Goal: Information Seeking & Learning: Learn about a topic

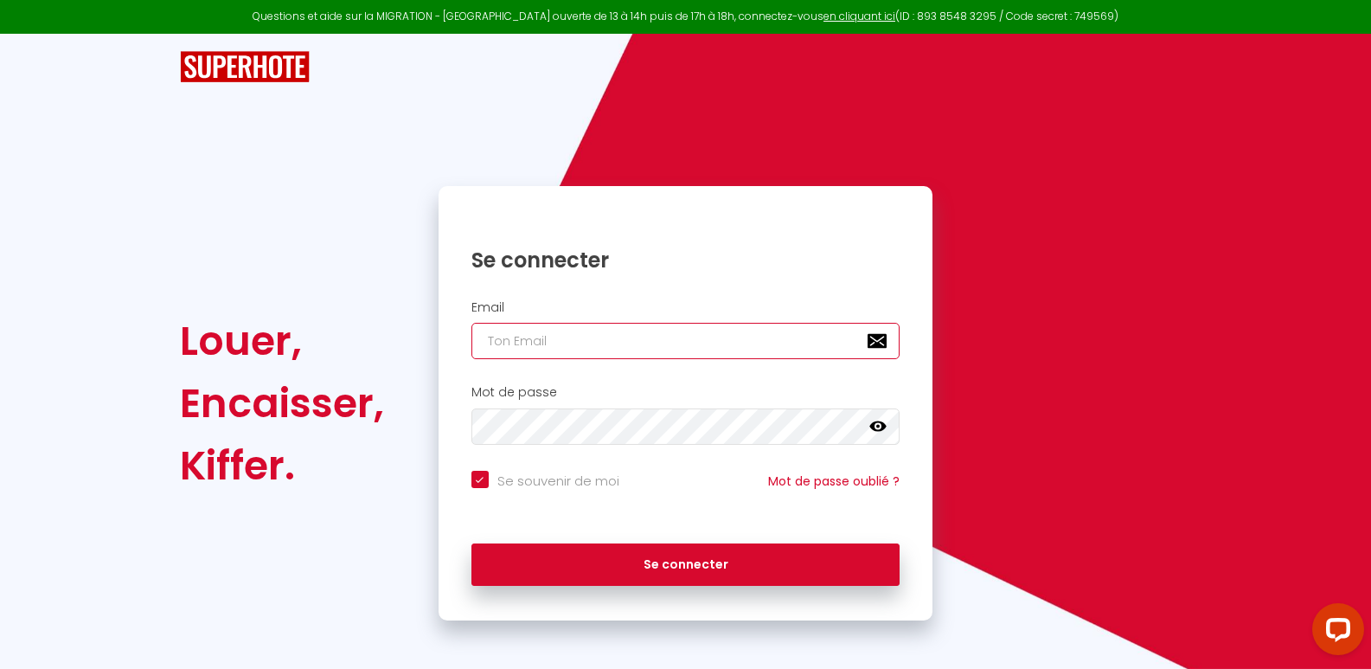
click at [568, 341] on input "email" at bounding box center [686, 341] width 429 height 36
type input "s"
checkbox input "true"
type input "se"
checkbox input "true"
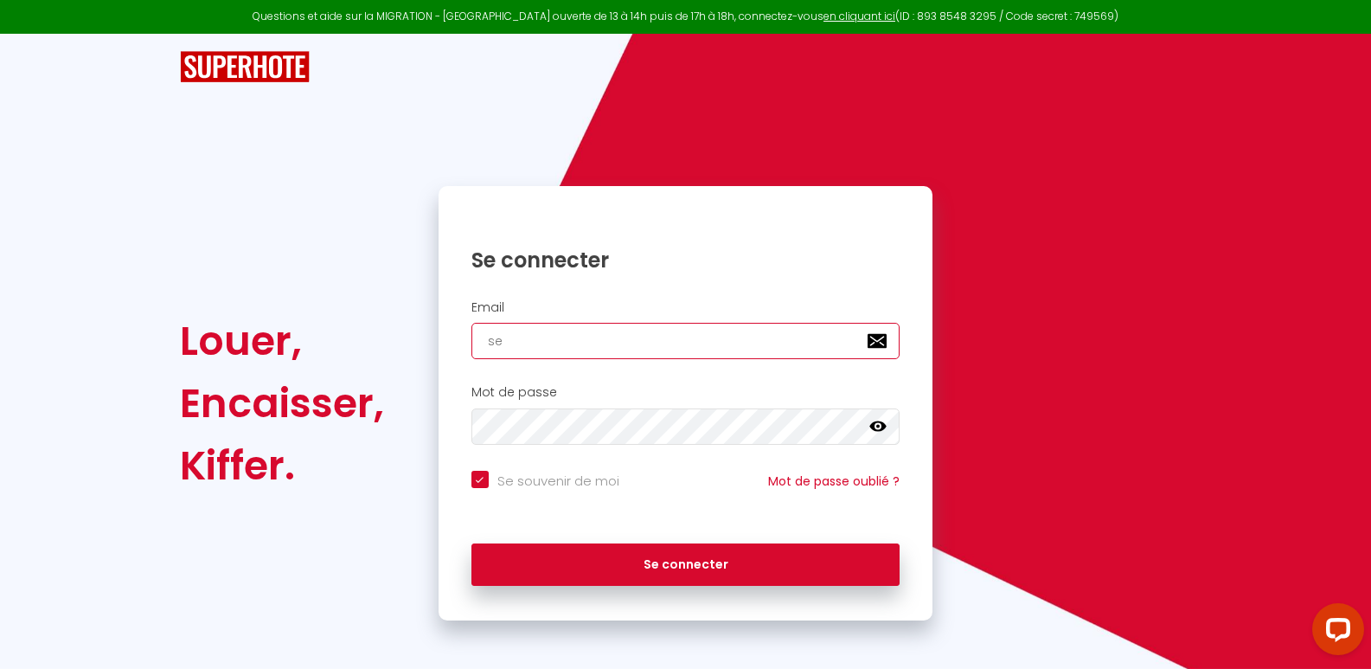
type input "ser"
checkbox input "true"
type input "serg"
checkbox input "true"
type input "[PERSON_NAME]"
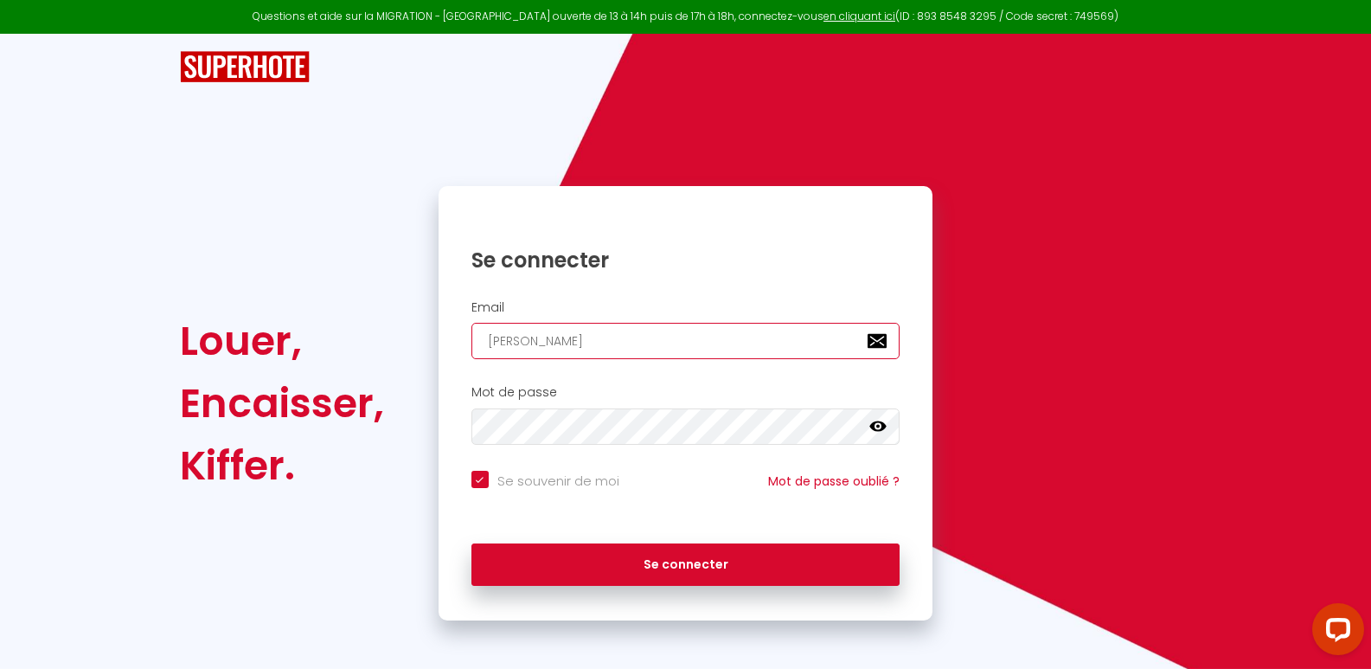
checkbox input "true"
type input "[PERSON_NAME]."
checkbox input "true"
type input "[PERSON_NAME].b"
checkbox input "true"
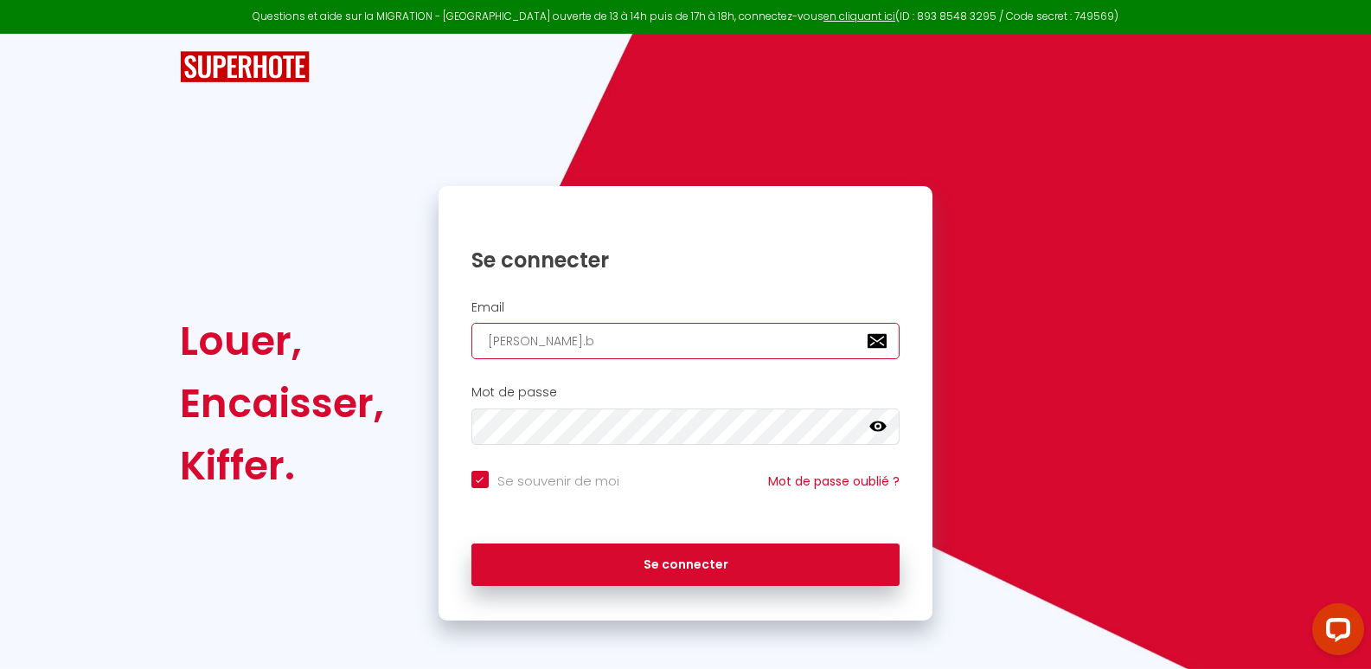
type input "[DOMAIN_NAME]"
checkbox input "true"
type input "[PERSON_NAME].bra"
checkbox input "true"
type input "[PERSON_NAME].[PERSON_NAME]"
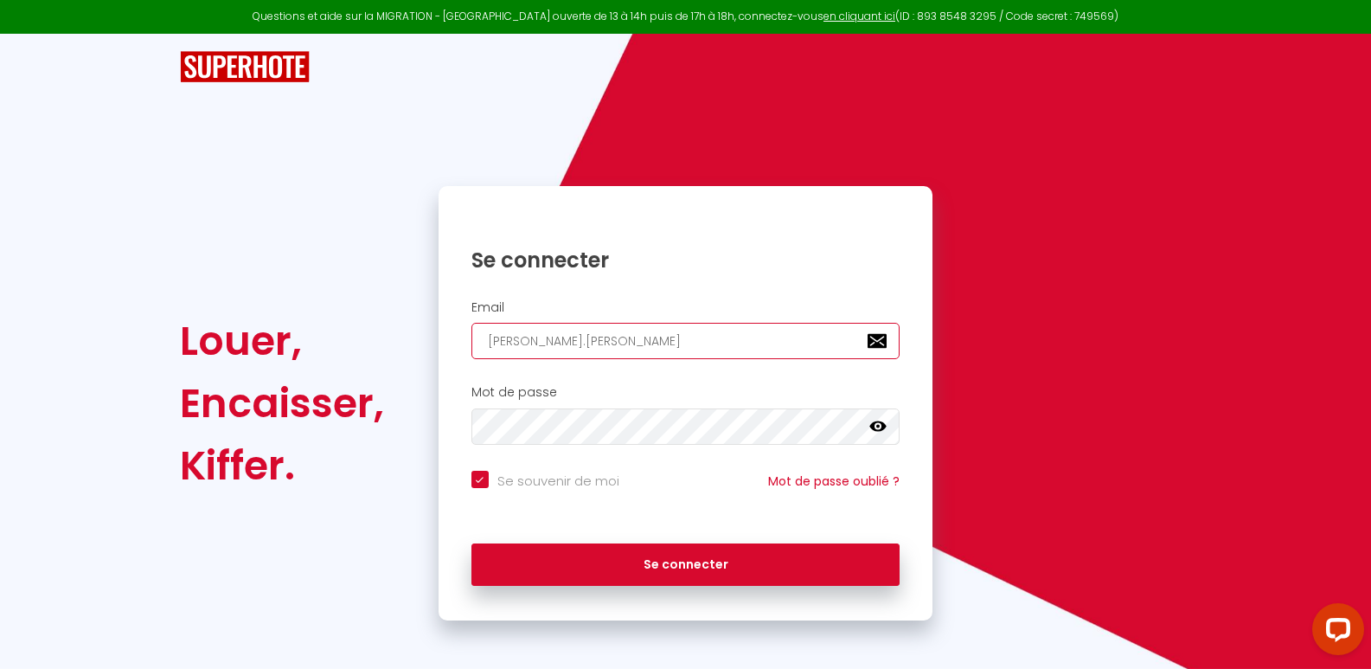
checkbox input "true"
type input "[PERSON_NAME].[PERSON_NAME]"
checkbox input "true"
type input "[PERSON_NAME].[PERSON_NAME]@"
checkbox input "true"
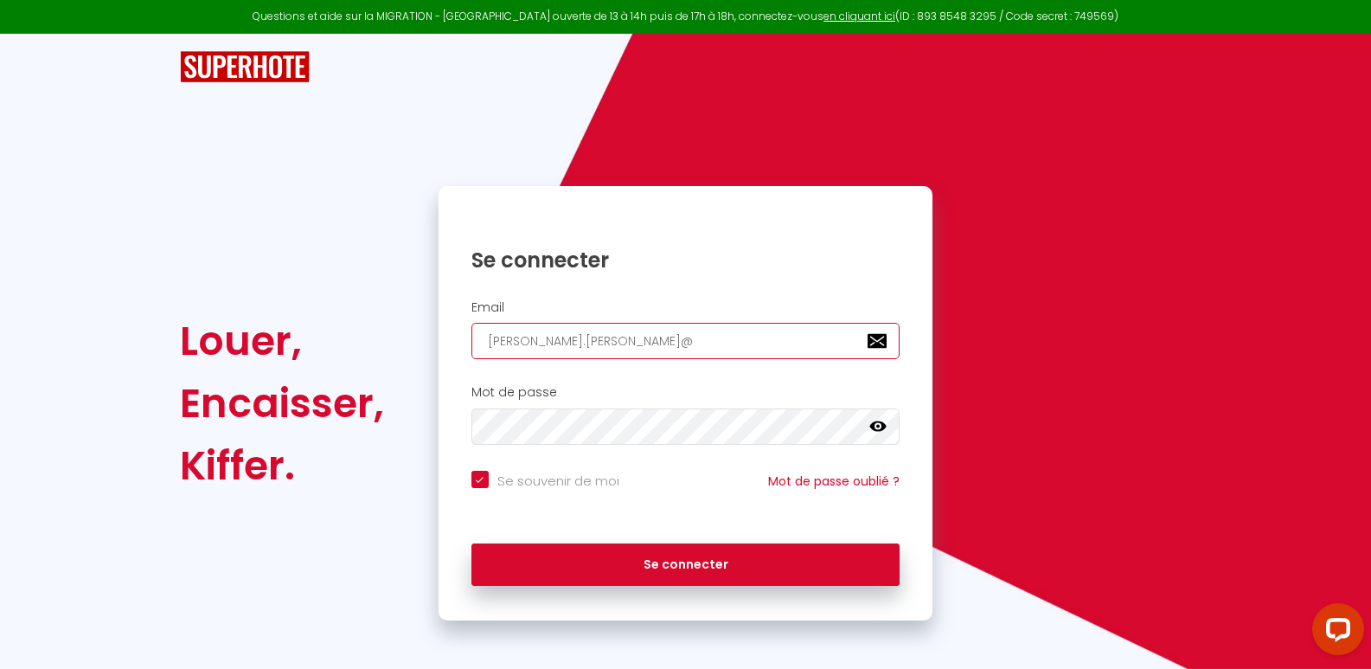
type input "[PERSON_NAME].[PERSON_NAME]@l"
checkbox input "true"
type input "[PERSON_NAME].[PERSON_NAME]@la"
checkbox input "true"
type input "[PERSON_NAME].[PERSON_NAME]@lap"
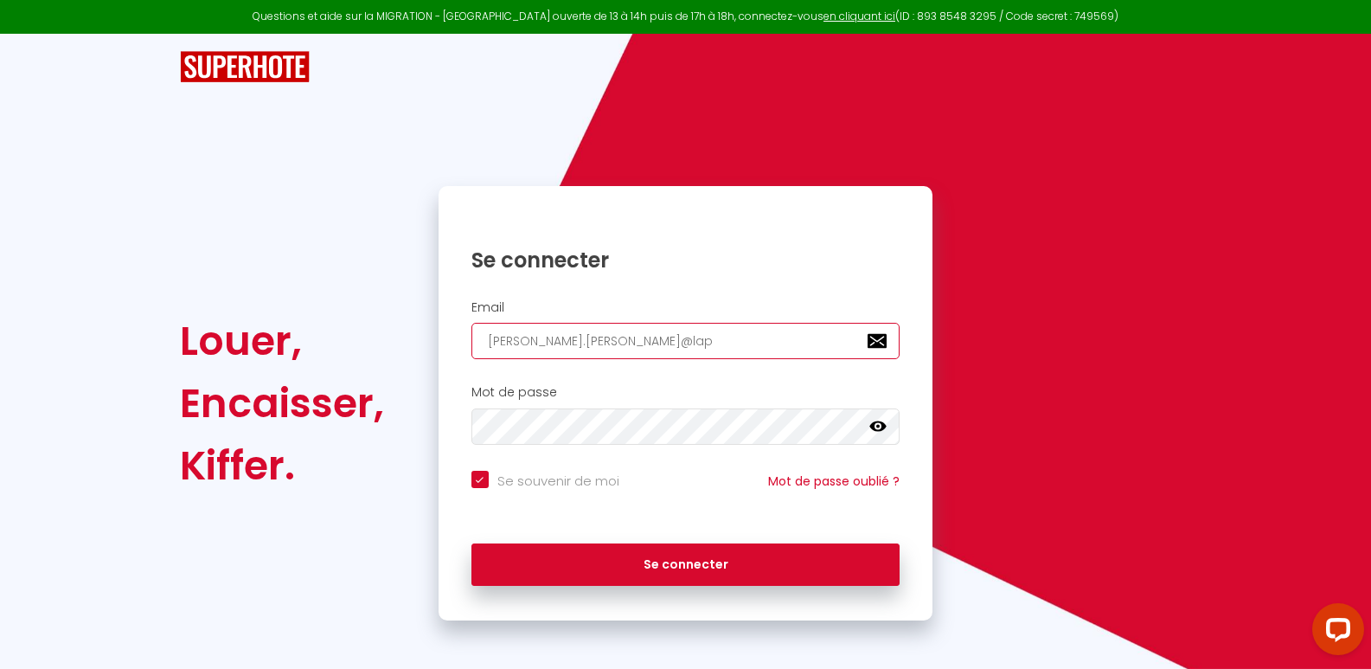
checkbox input "true"
type input "[PERSON_NAME].[PERSON_NAME]@lapo"
checkbox input "true"
type input "[PERSON_NAME].[PERSON_NAME]@[PERSON_NAME]"
checkbox input "true"
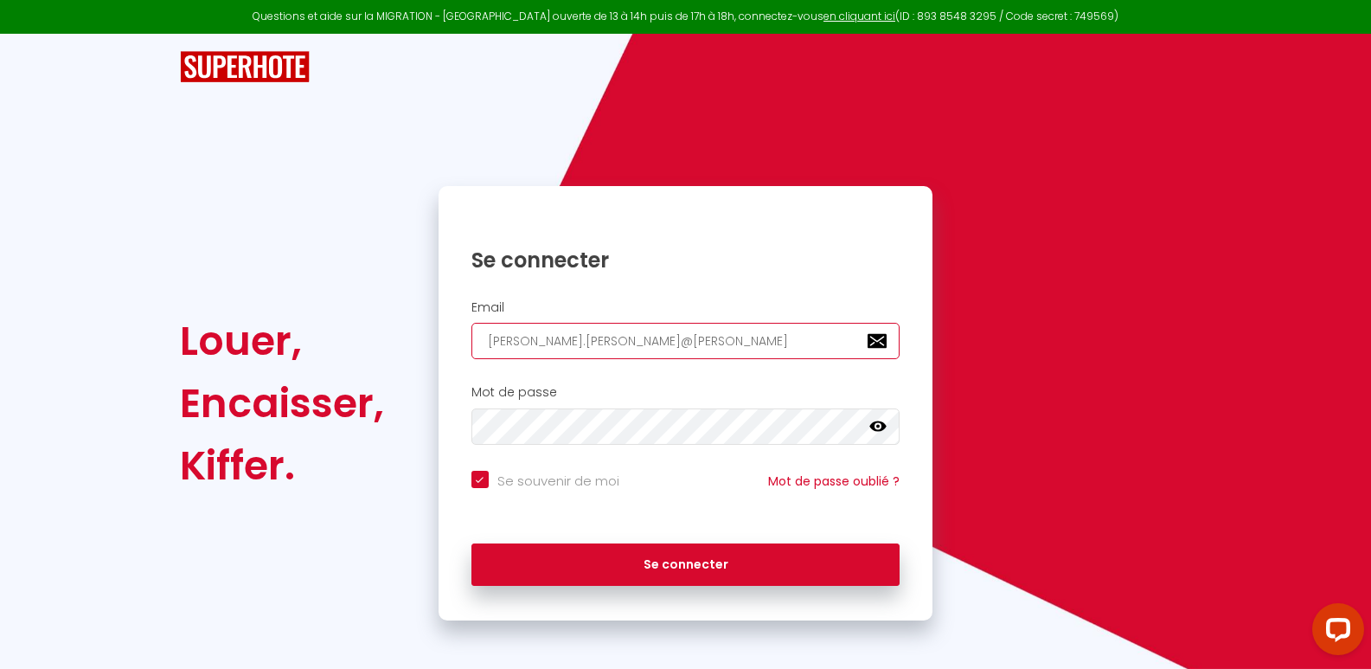
type input "[PERSON_NAME].[PERSON_NAME]@lapost"
checkbox input "true"
type input "[PERSON_NAME][EMAIL_ADDRESS][PERSON_NAME]"
checkbox input "true"
type input "[PERSON_NAME][EMAIL_ADDRESS][PERSON_NAME]."
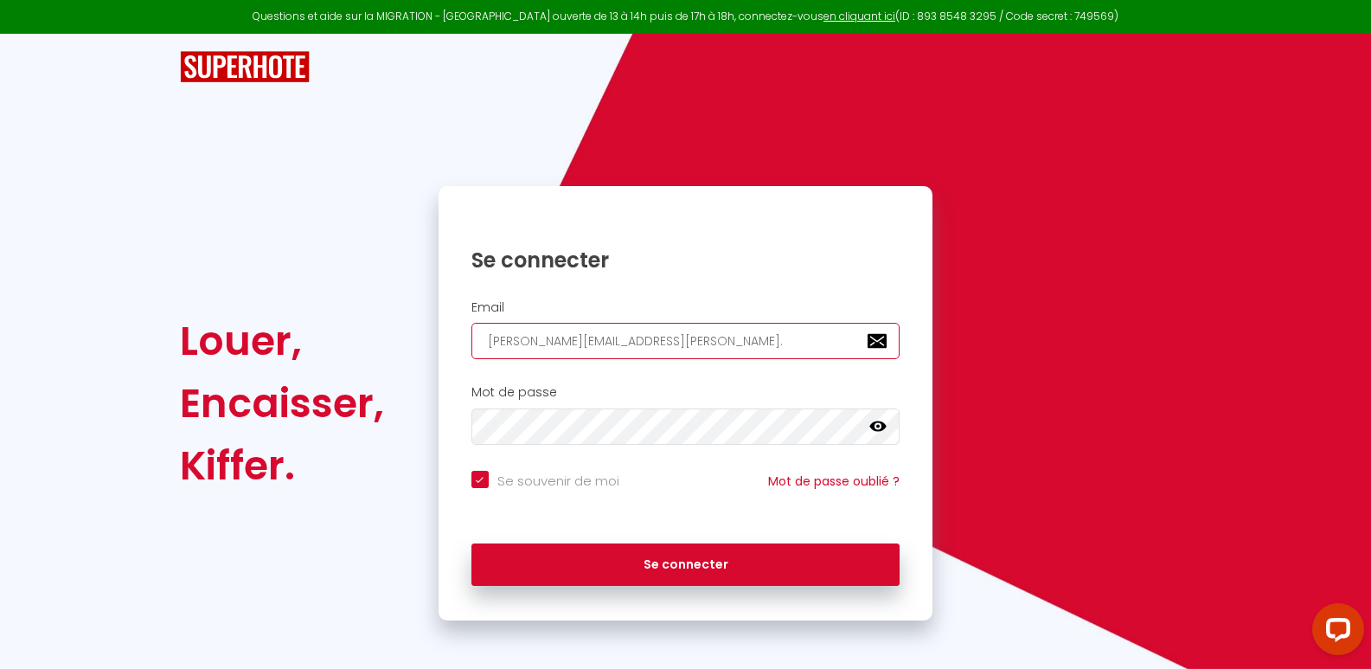
checkbox input "true"
type input "[PERSON_NAME].[PERSON_NAME]@laposte.n"
checkbox input "true"
type input "[PERSON_NAME][EMAIL_ADDRESS][PERSON_NAME][DOMAIN_NAME]"
checkbox input "true"
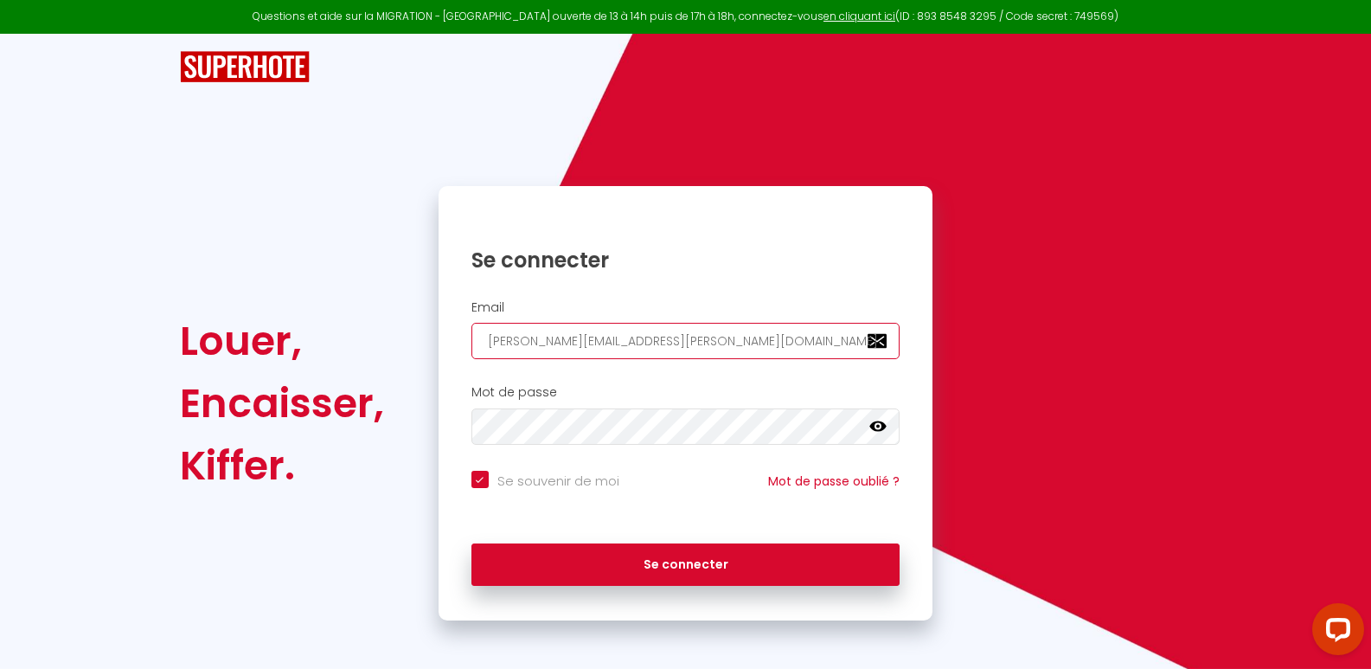
type input "[PERSON_NAME][EMAIL_ADDRESS][PERSON_NAME][DOMAIN_NAME]"
checkbox input "true"
type input "[PERSON_NAME][EMAIL_ADDRESS][PERSON_NAME][DOMAIN_NAME]"
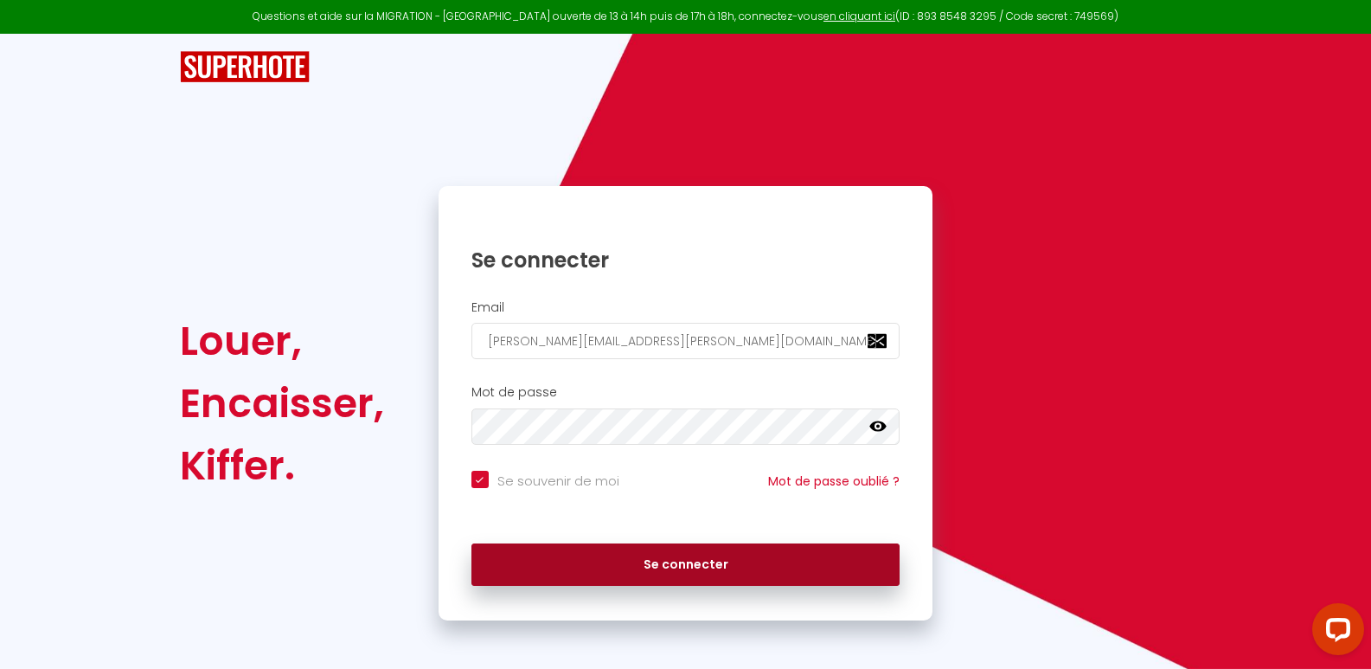
click at [679, 561] on button "Se connecter" at bounding box center [686, 564] width 429 height 43
checkbox input "true"
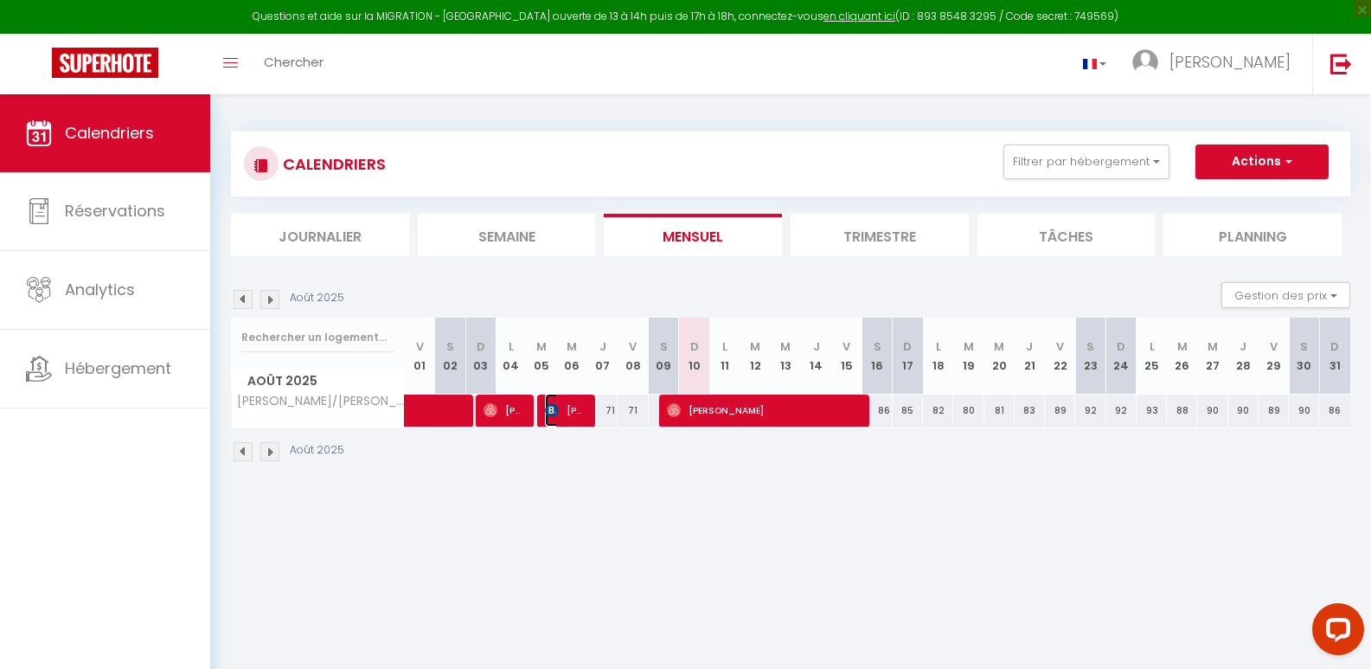
click at [569, 412] on span "[PERSON_NAME]" at bounding box center [565, 410] width 41 height 33
select select "OK"
select select "0"
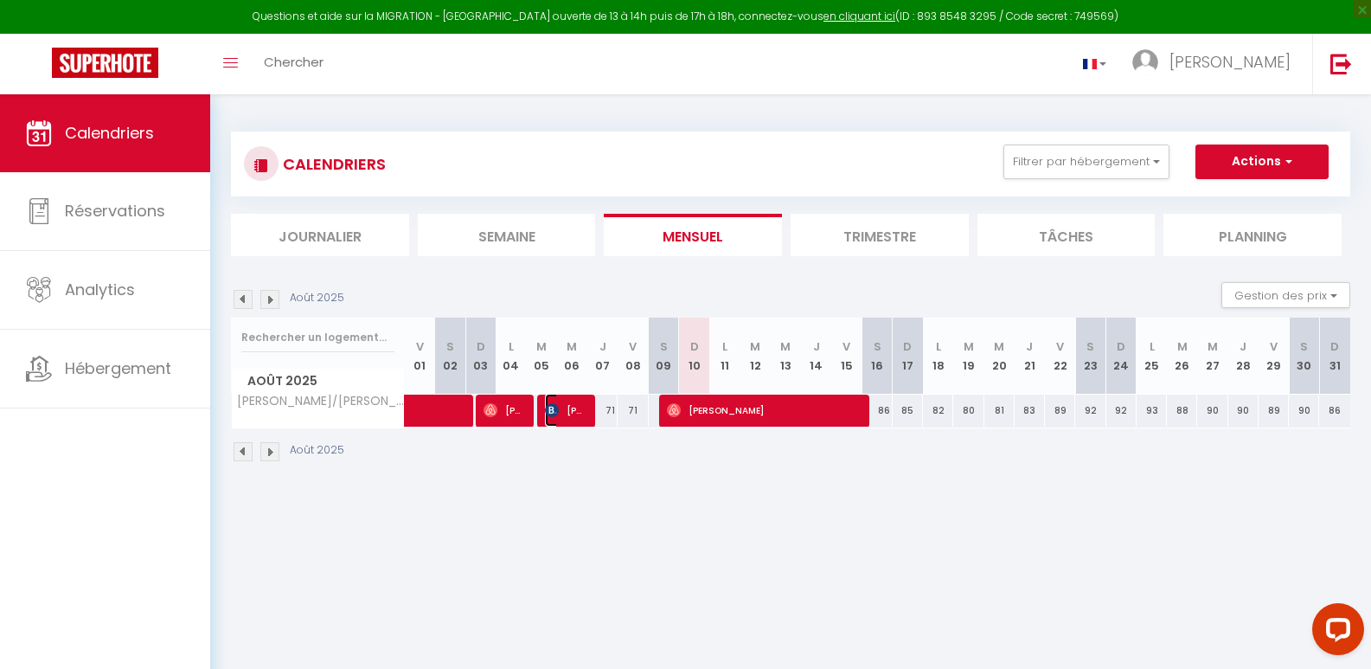
select select "1"
select select
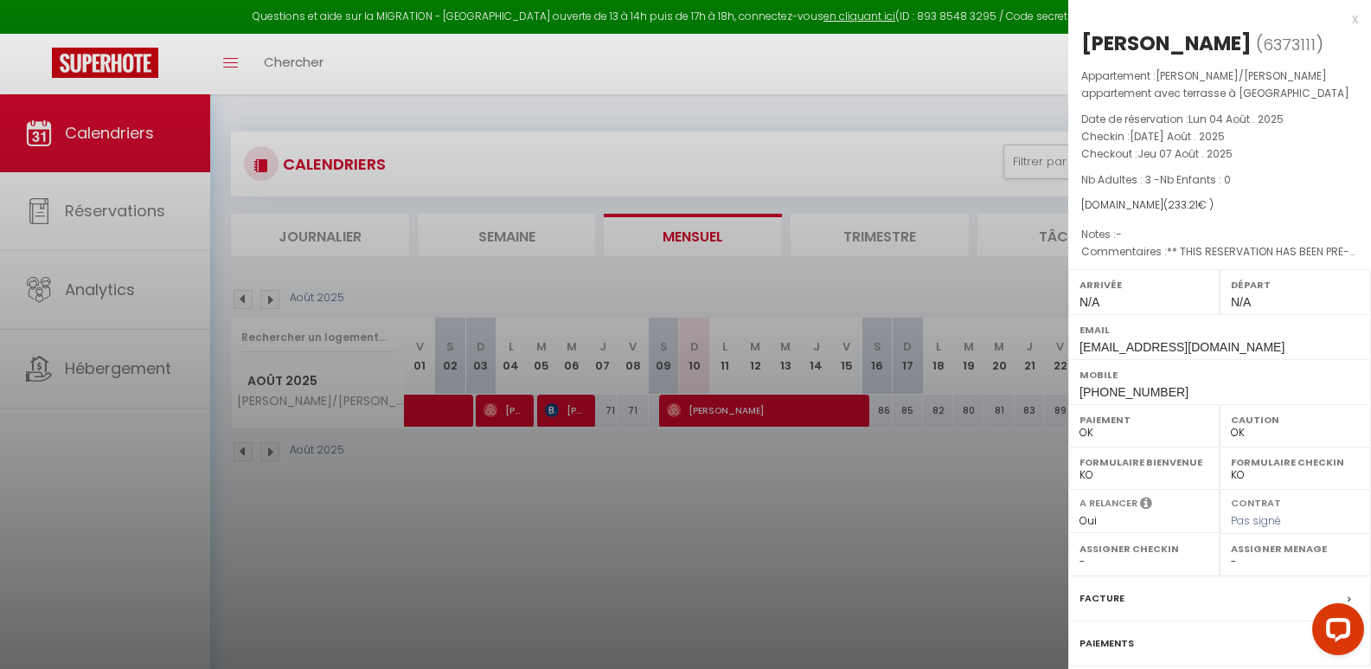
click at [515, 406] on div at bounding box center [685, 334] width 1371 height 669
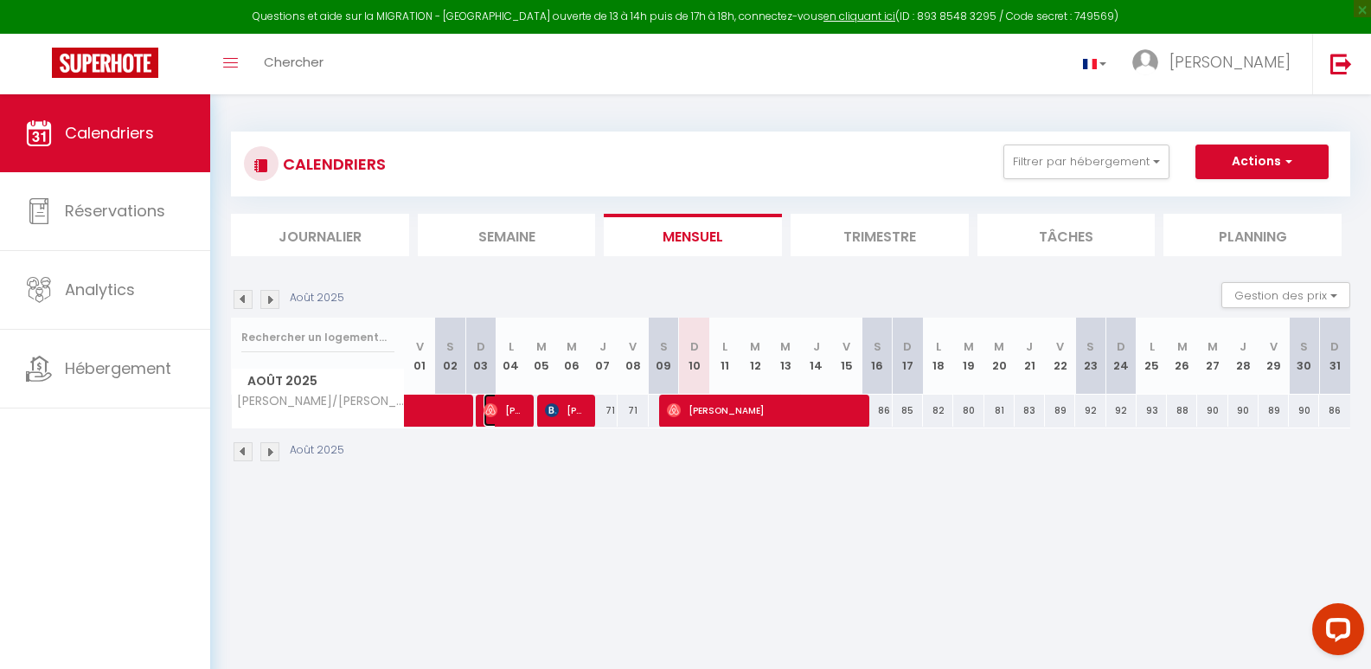
click at [513, 409] on span "[PERSON_NAME]" at bounding box center [504, 410] width 41 height 33
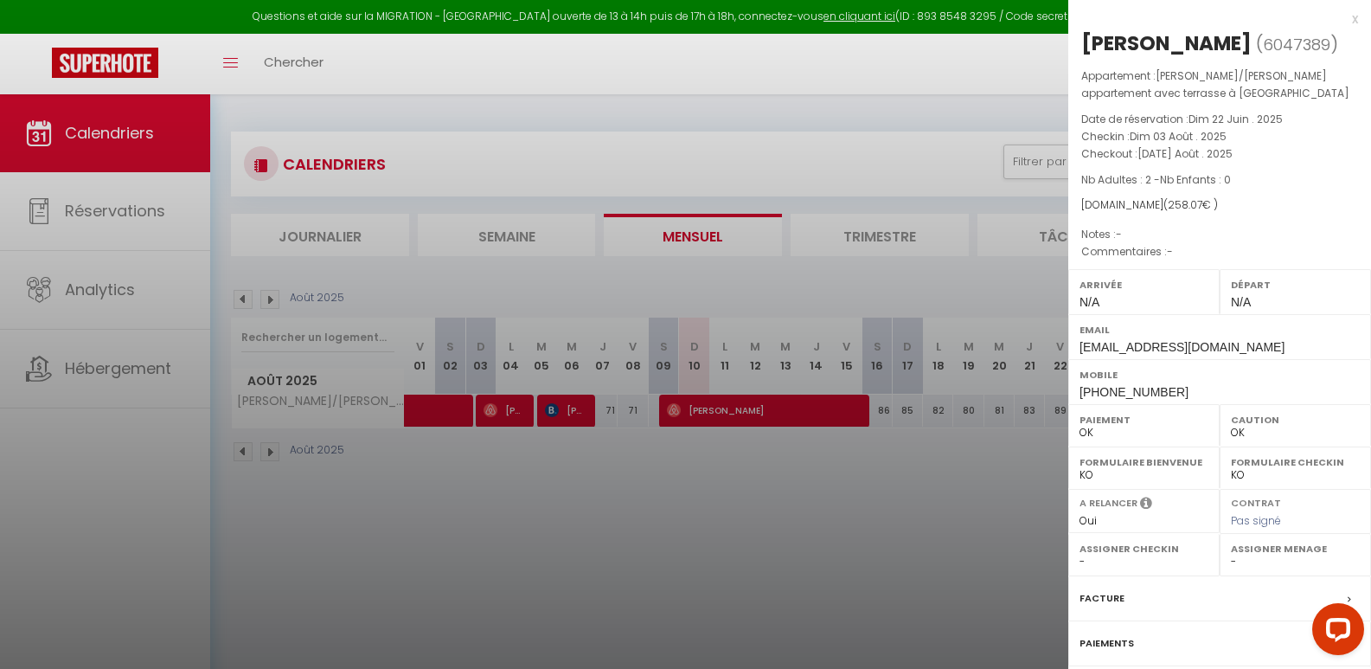
click at [456, 483] on div at bounding box center [685, 334] width 1371 height 669
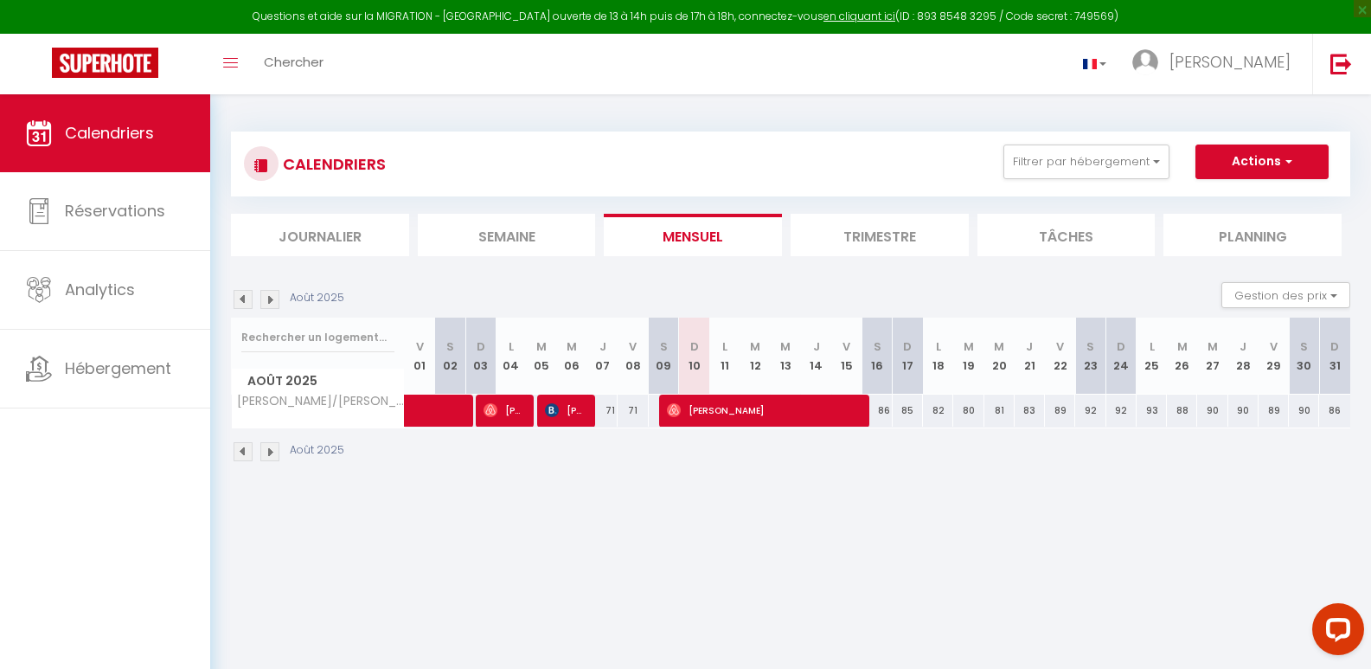
click at [245, 453] on img at bounding box center [243, 451] width 19 height 19
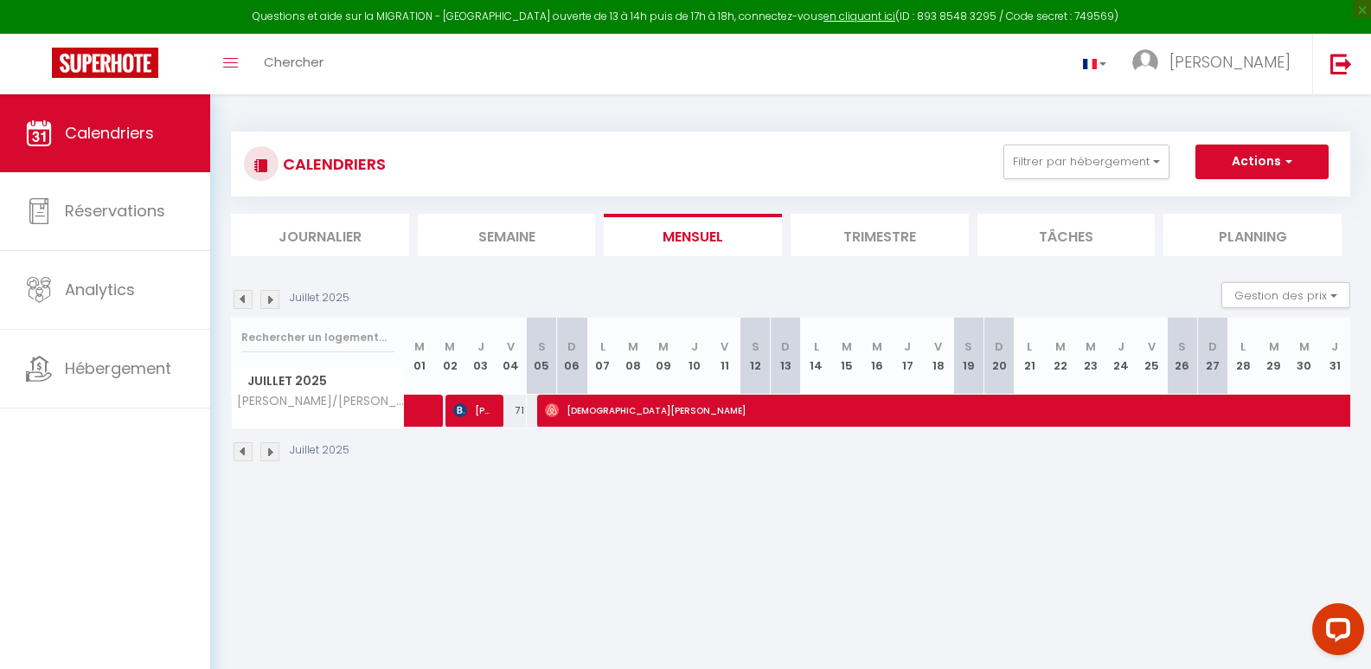
click at [245, 453] on img at bounding box center [243, 451] width 19 height 19
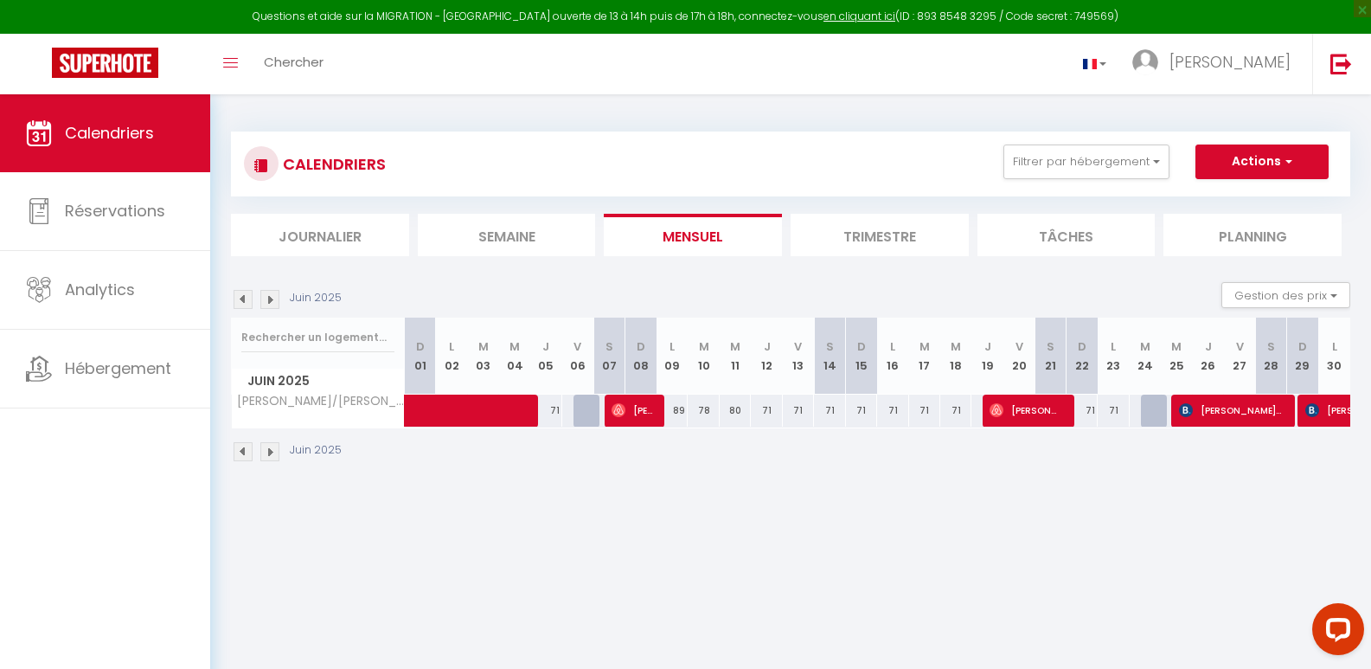
click at [245, 453] on img at bounding box center [243, 451] width 19 height 19
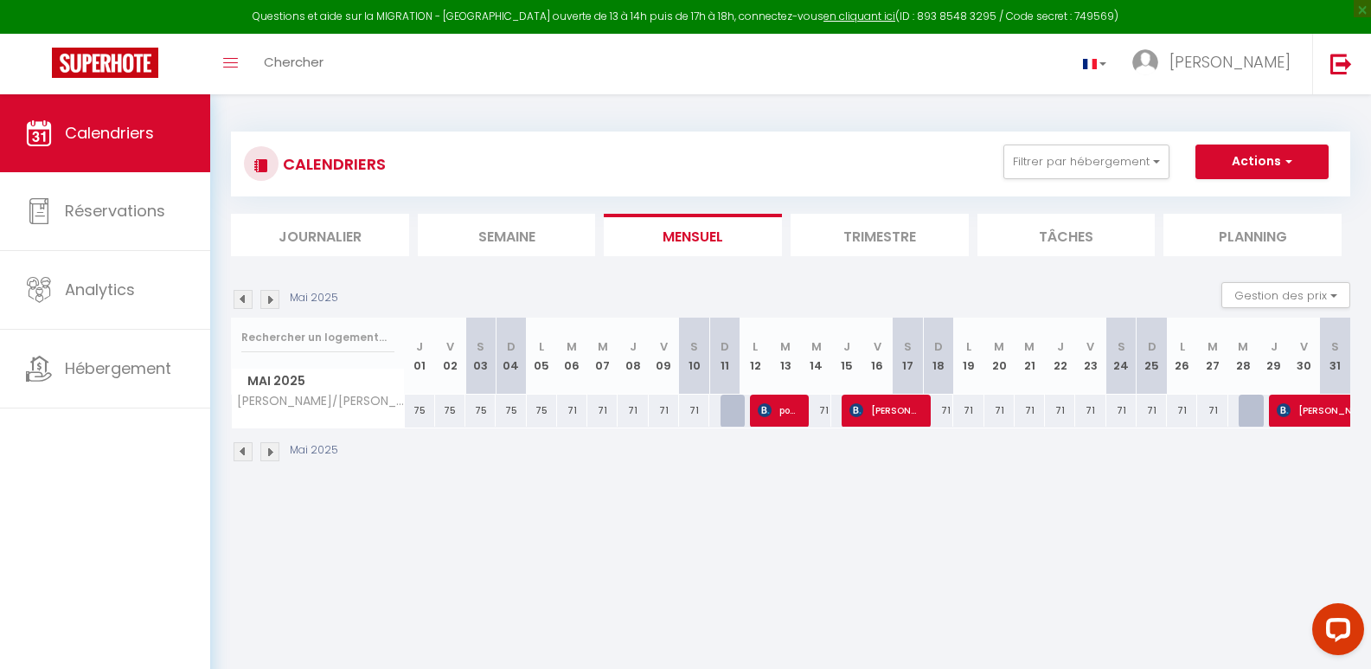
click at [245, 453] on img at bounding box center [243, 451] width 19 height 19
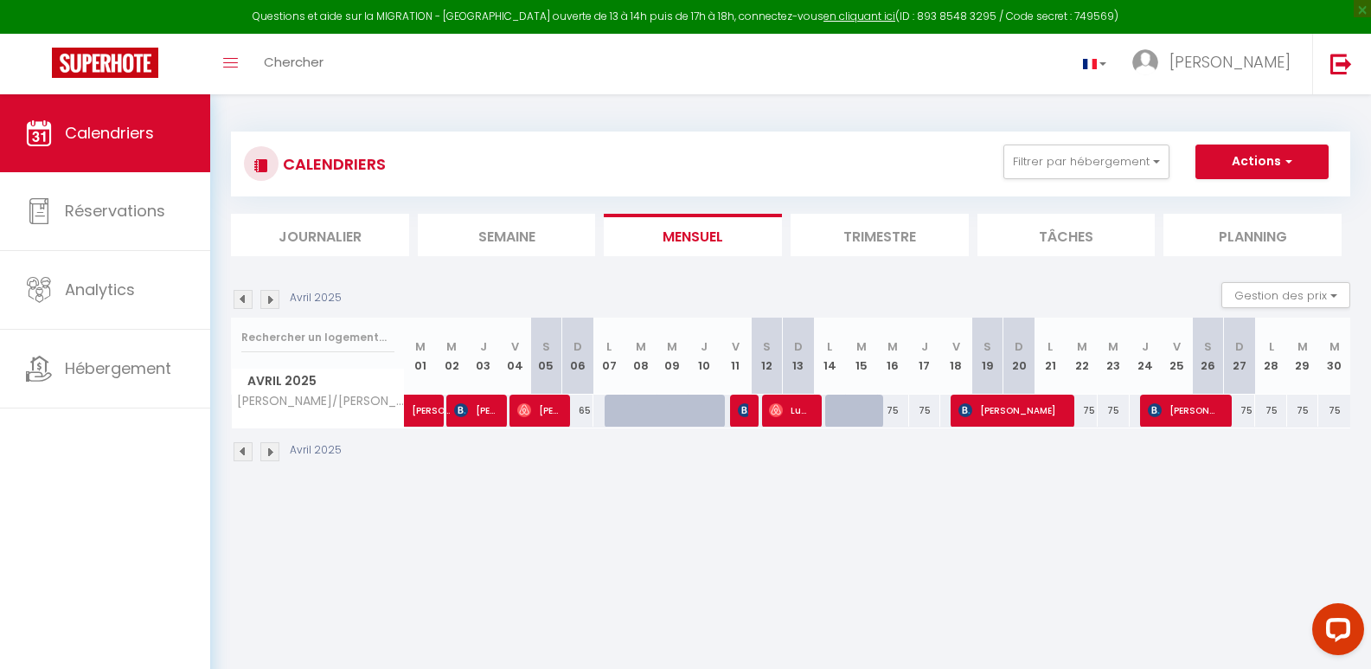
click at [245, 453] on img at bounding box center [243, 451] width 19 height 19
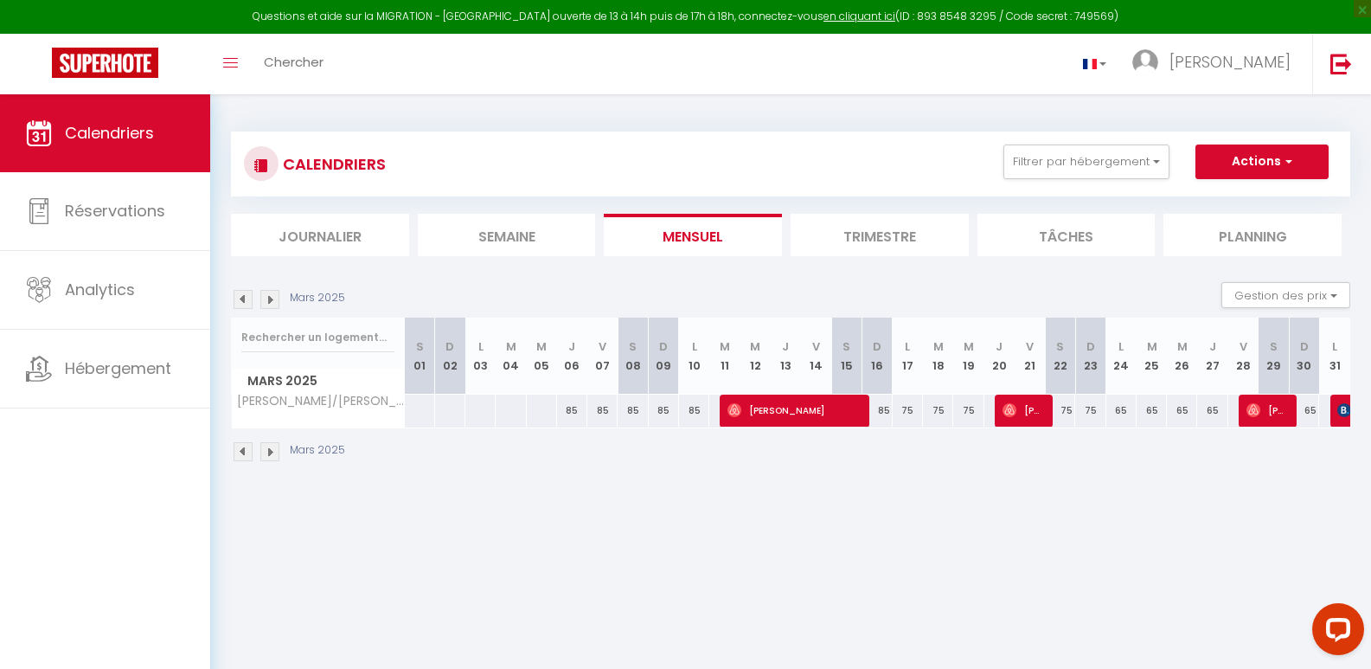
click at [245, 453] on img at bounding box center [243, 451] width 19 height 19
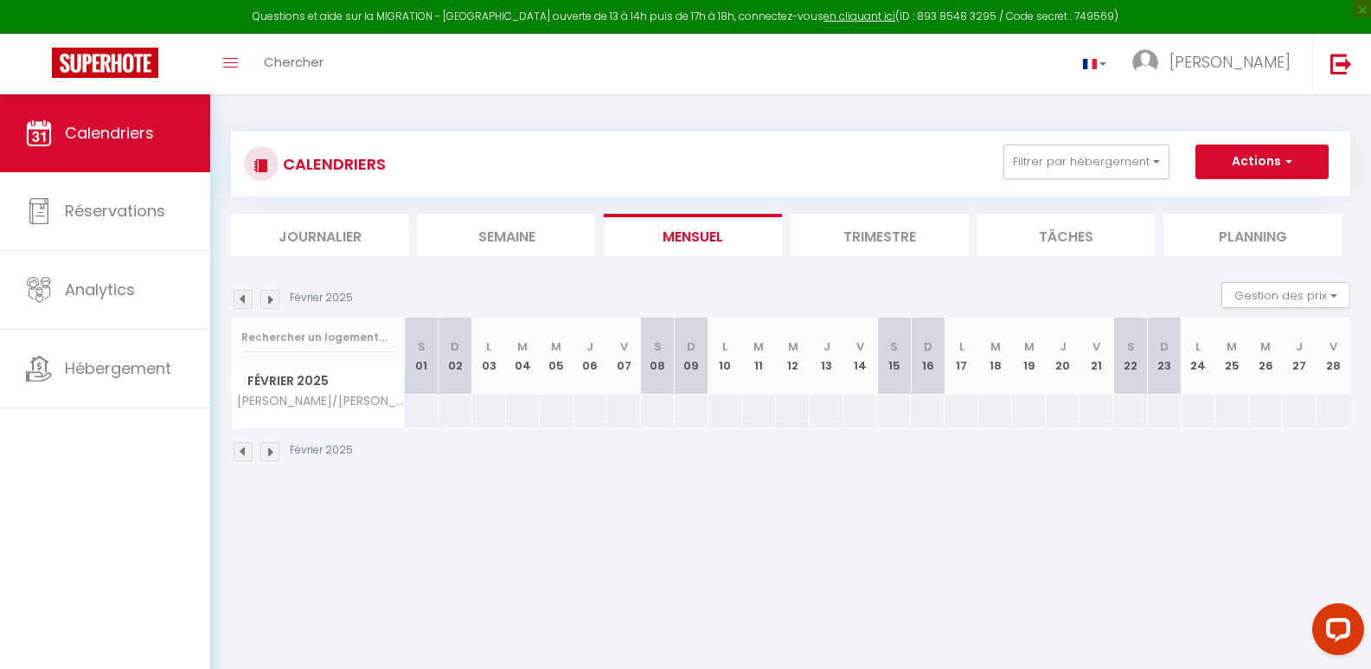
click at [270, 448] on img at bounding box center [269, 451] width 19 height 19
select select "0"
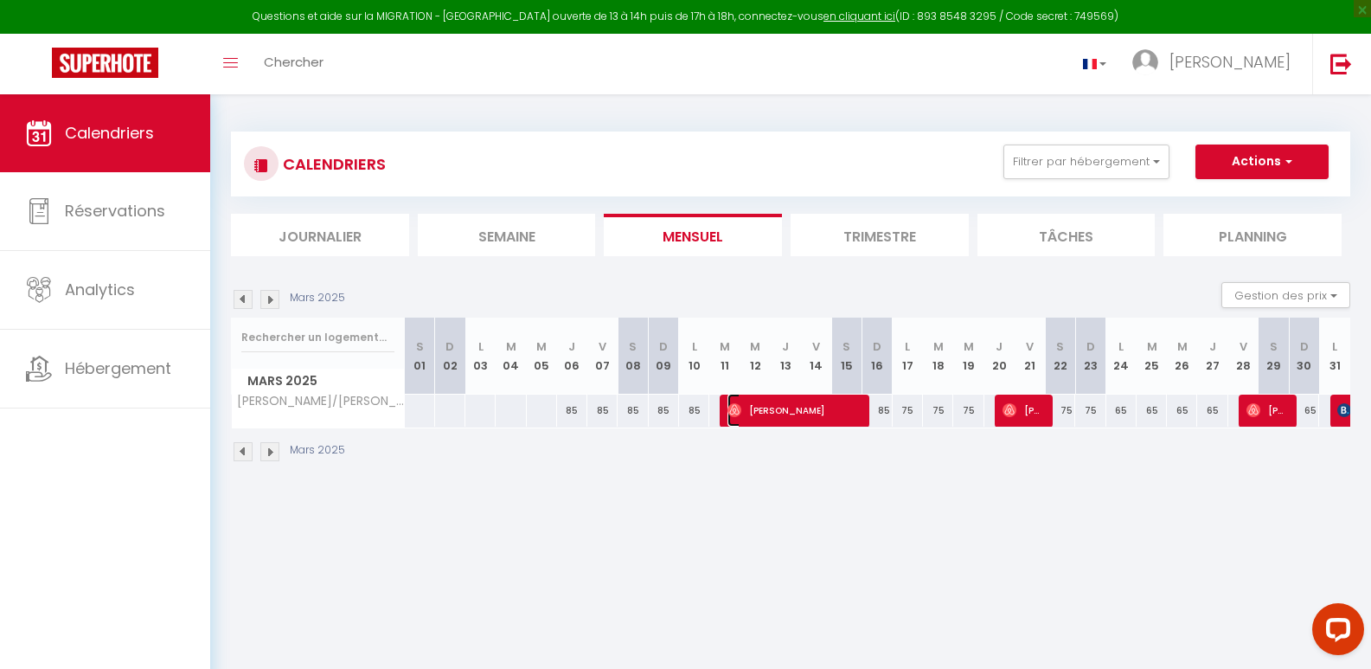
click at [773, 412] on span "[PERSON_NAME]" at bounding box center [794, 410] width 132 height 33
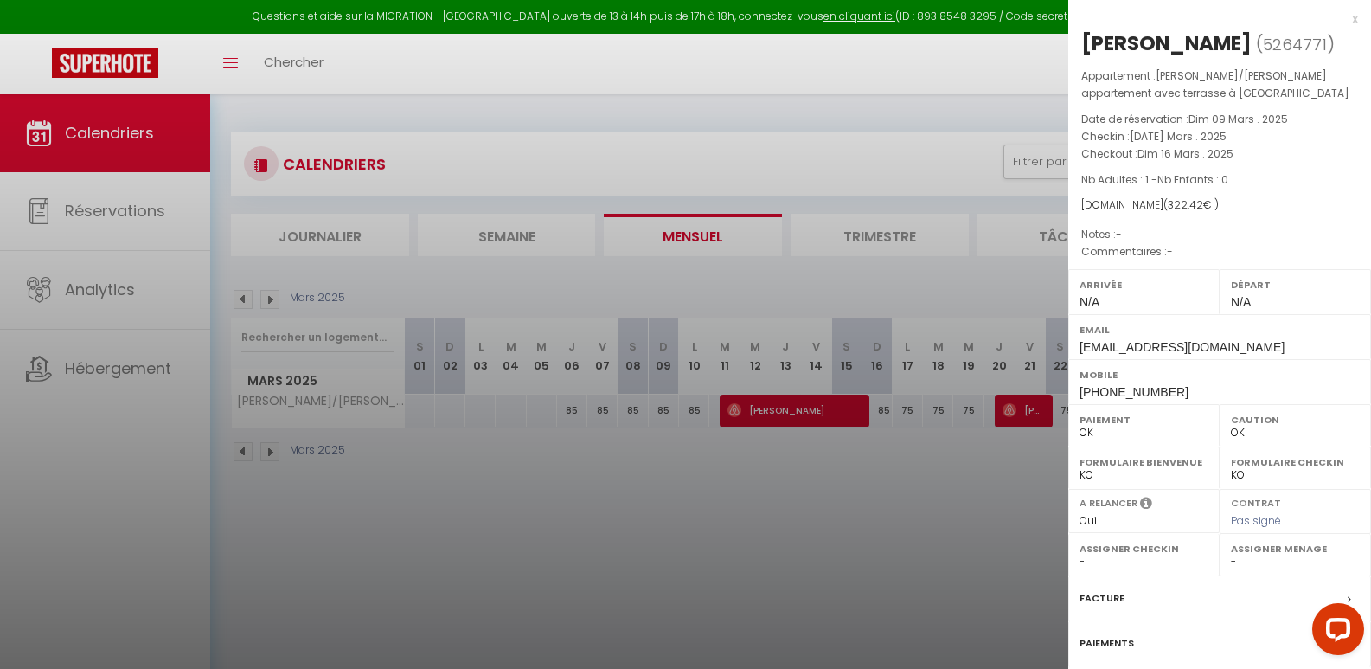
click at [653, 572] on div at bounding box center [685, 334] width 1371 height 669
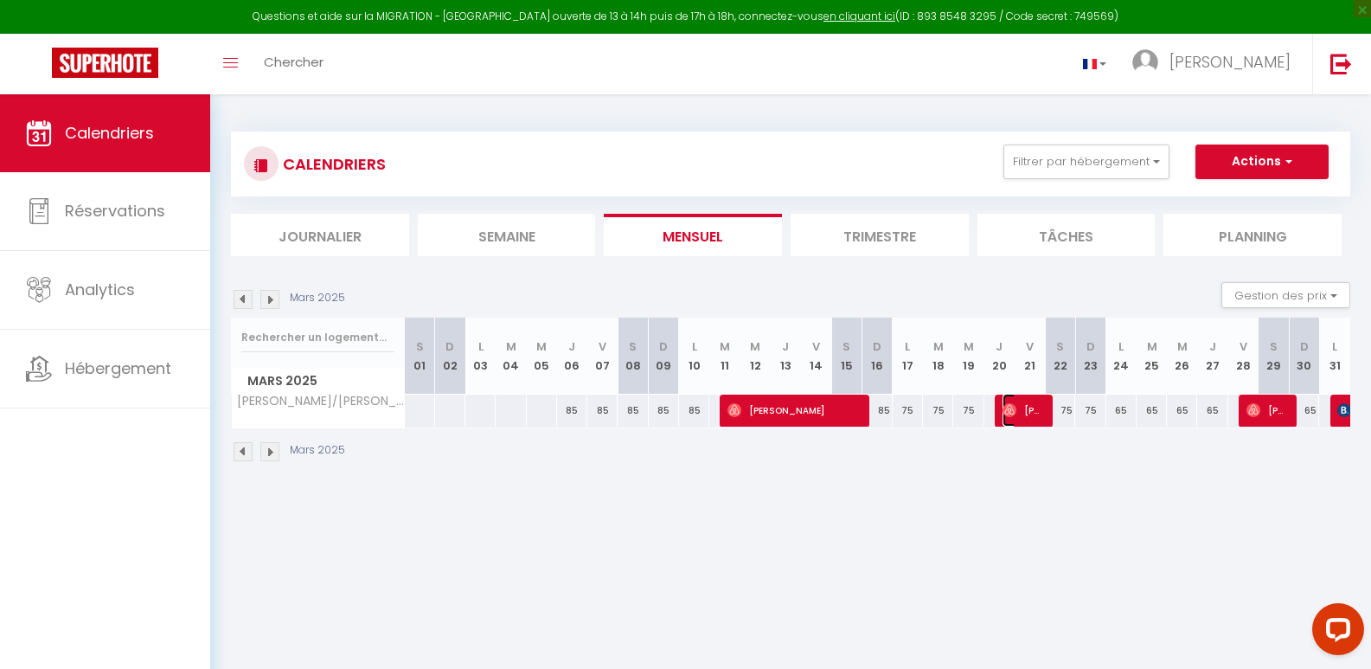
click at [1031, 411] on span "[PERSON_NAME]" at bounding box center [1023, 410] width 41 height 33
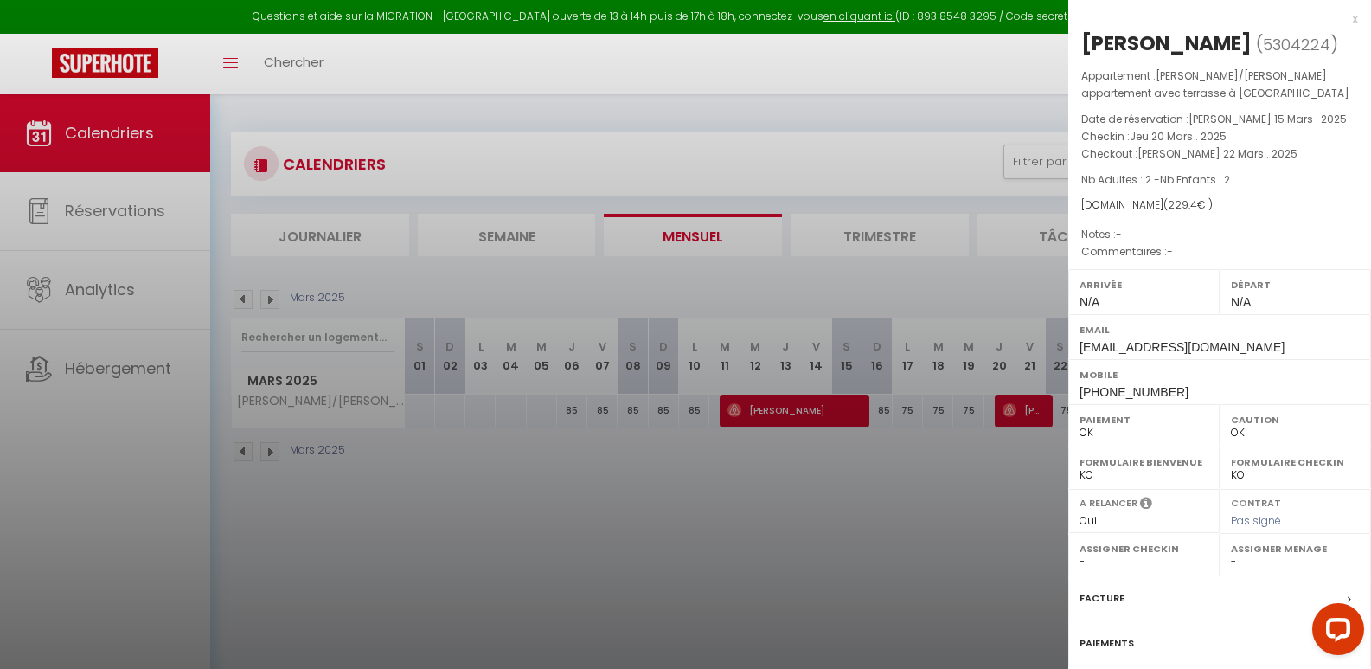
click at [984, 497] on div at bounding box center [685, 334] width 1371 height 669
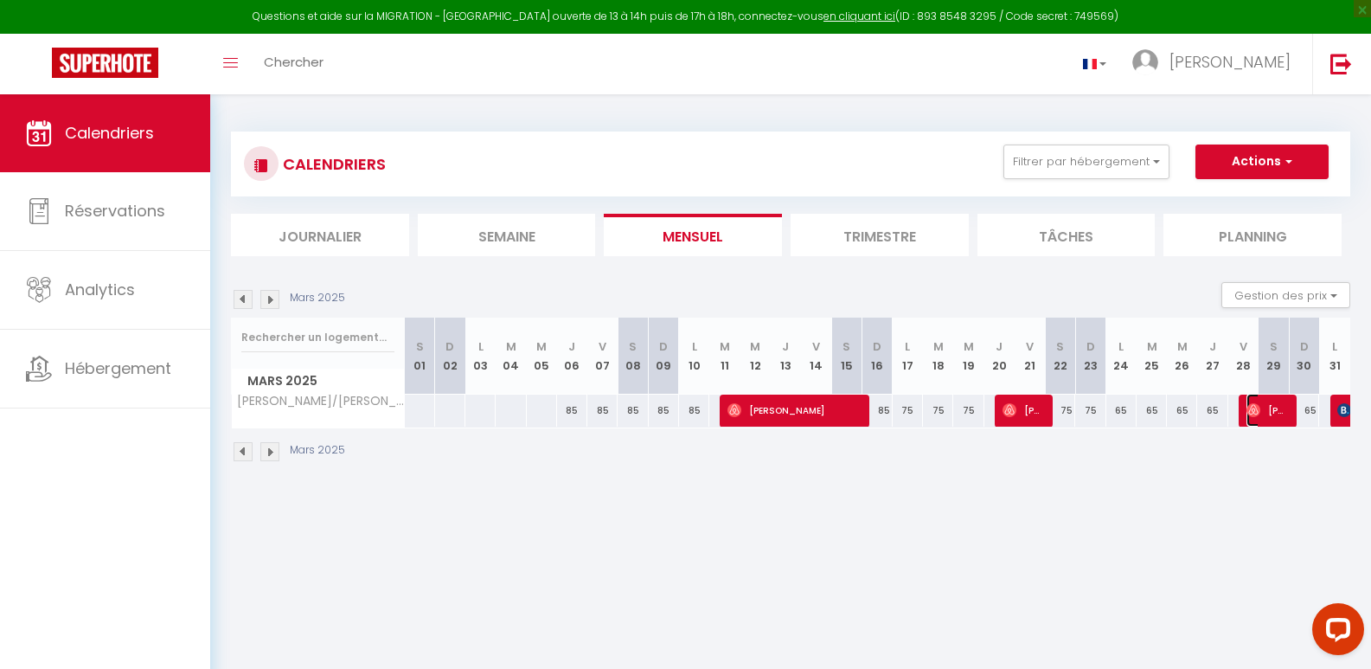
click at [1266, 412] on span "[PERSON_NAME]" at bounding box center [1267, 410] width 41 height 33
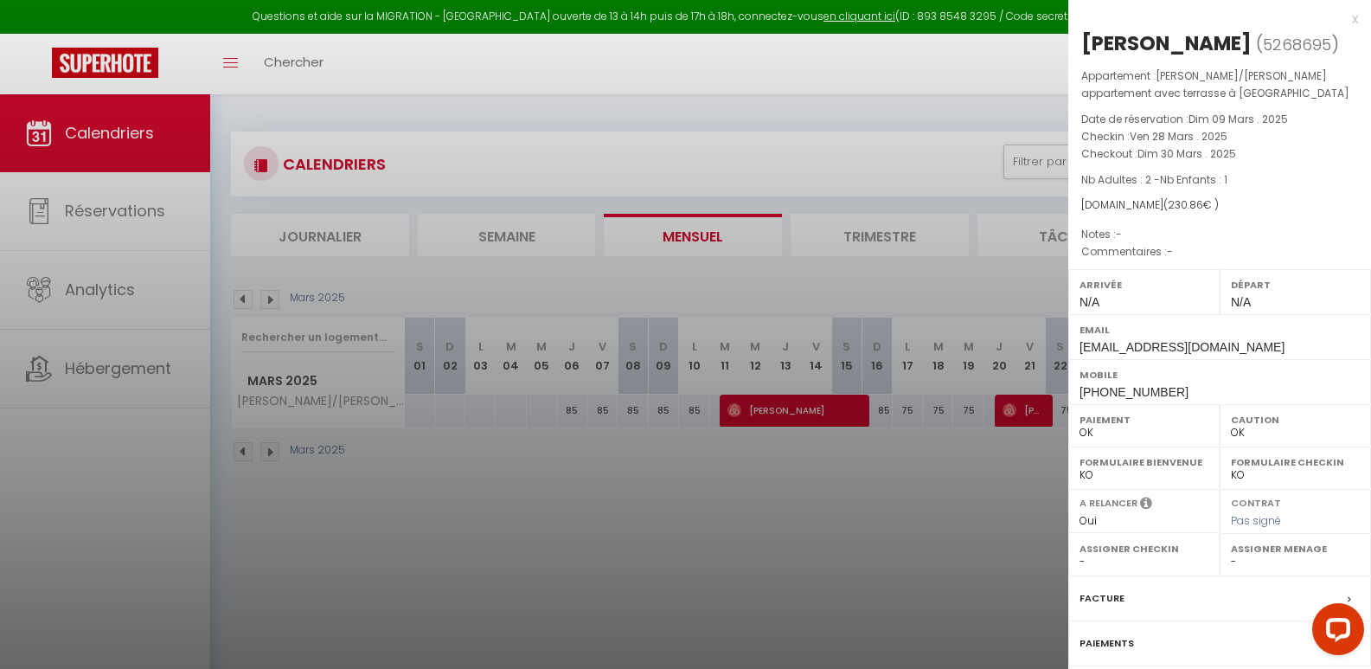
click at [1044, 497] on div at bounding box center [685, 334] width 1371 height 669
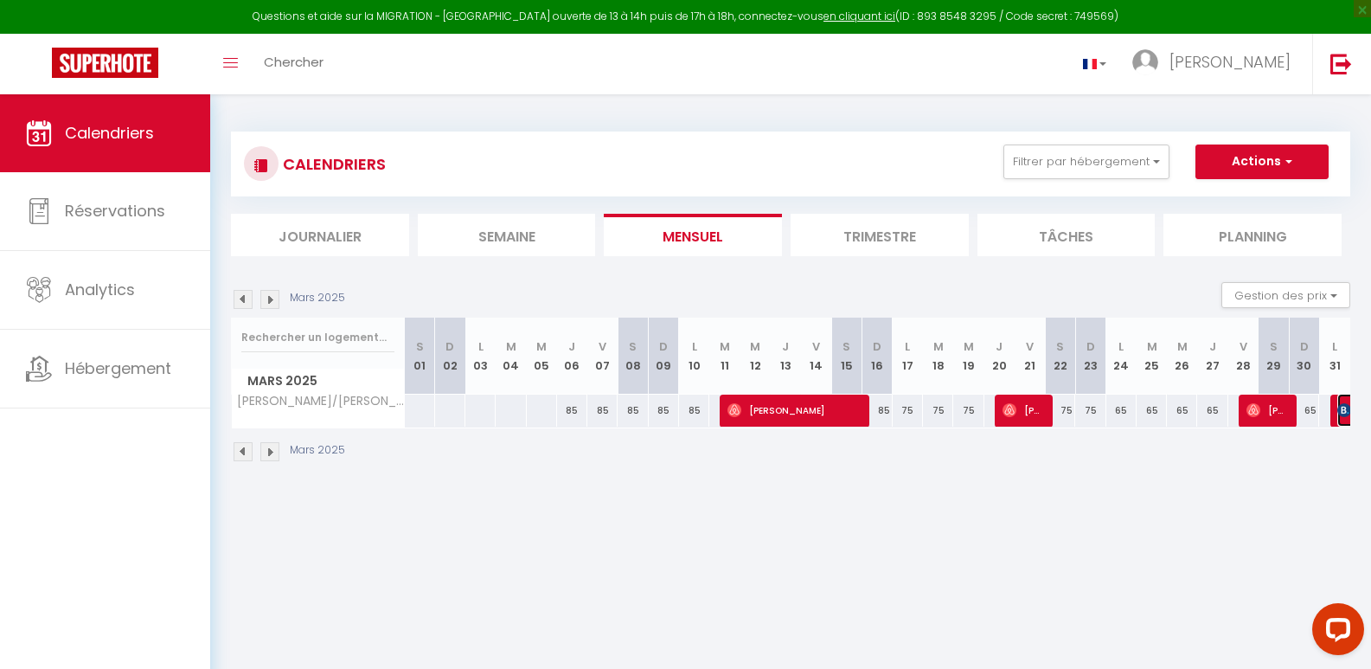
click at [1342, 411] on img at bounding box center [1345, 410] width 14 height 14
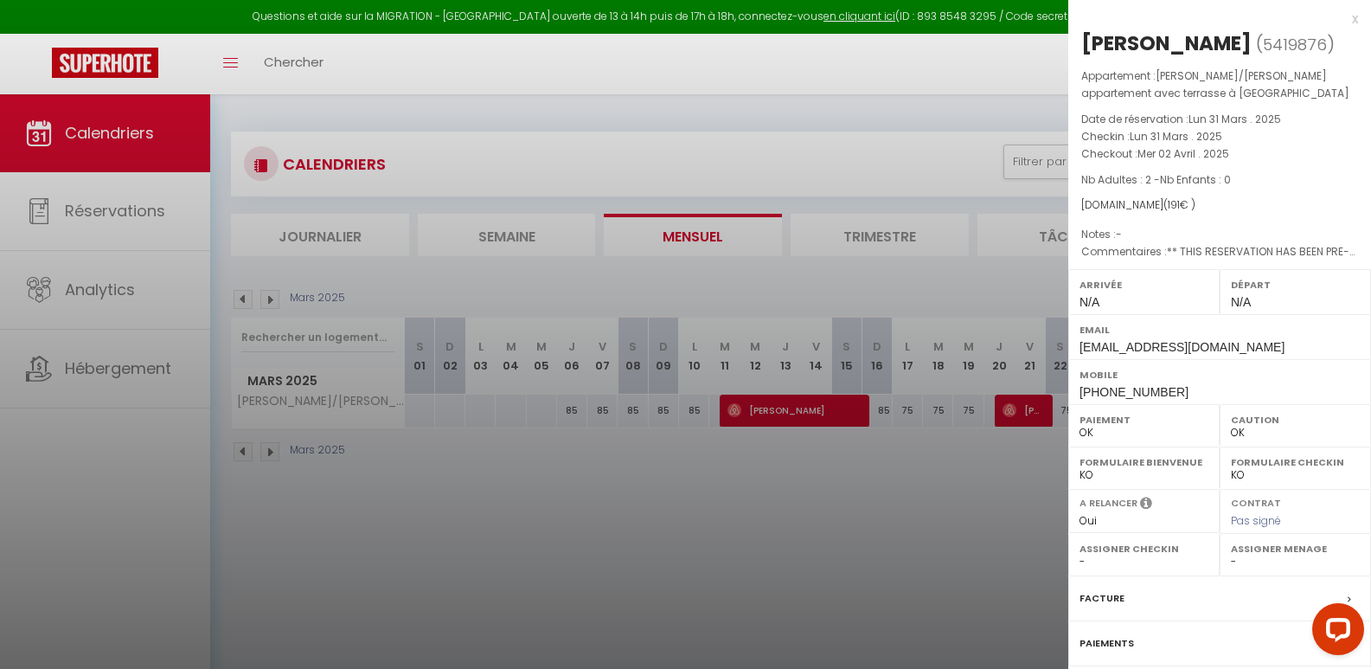
click at [420, 502] on div at bounding box center [685, 334] width 1371 height 669
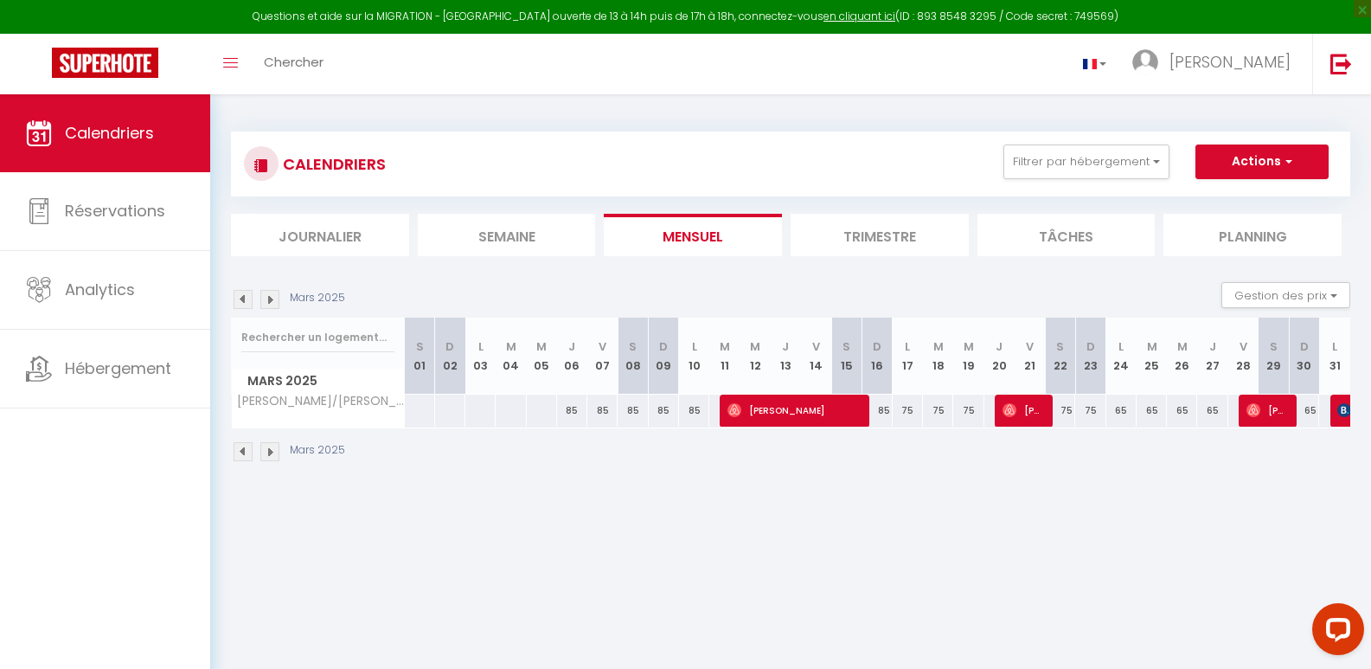
click at [270, 455] on img at bounding box center [269, 451] width 19 height 19
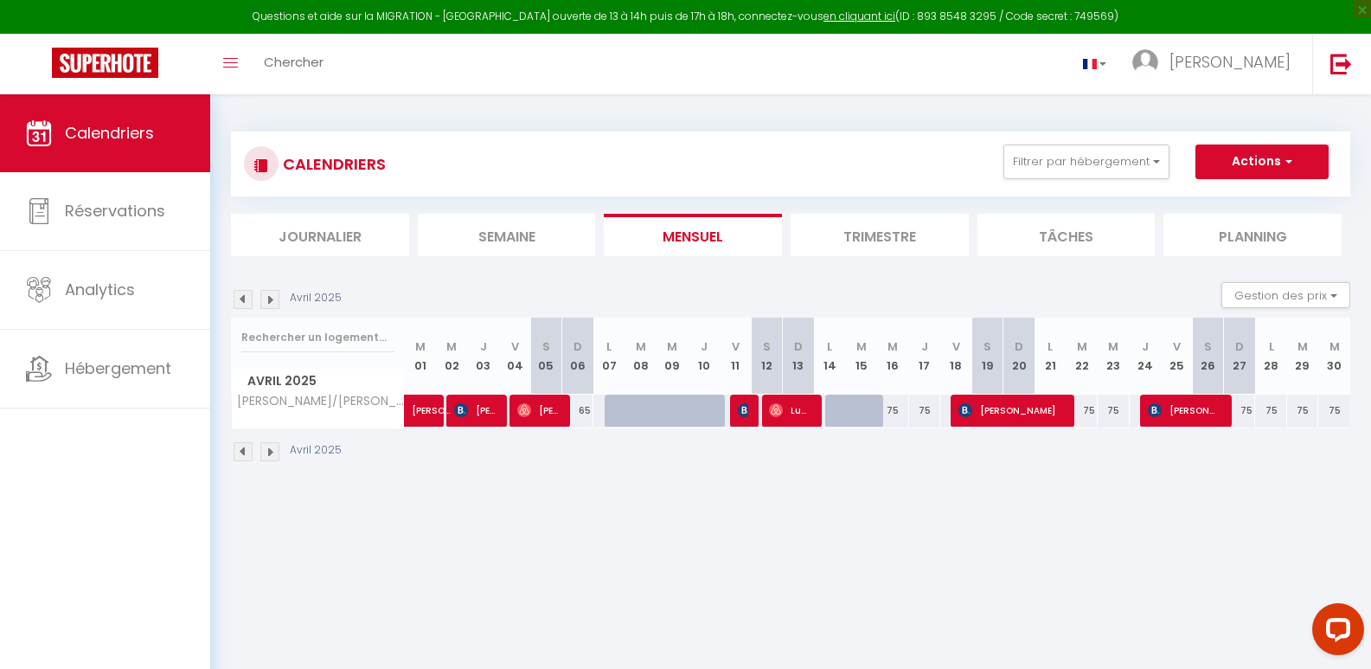
click at [270, 455] on img at bounding box center [269, 451] width 19 height 19
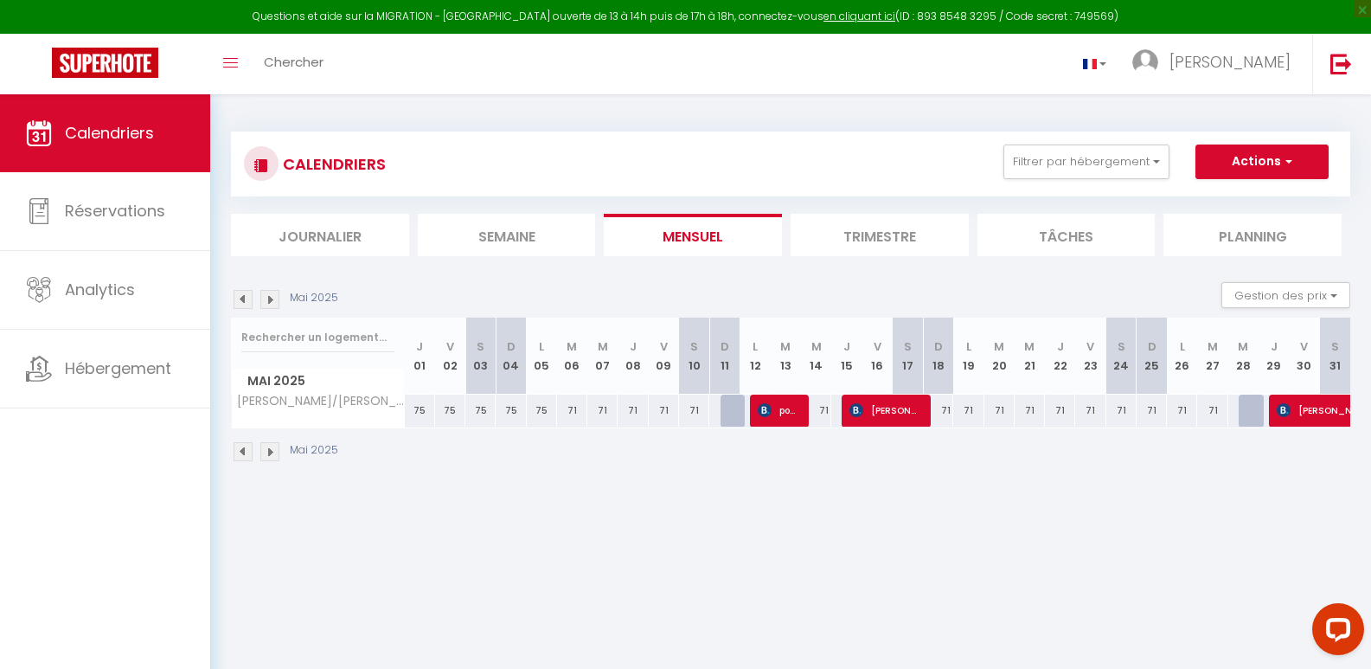
click at [270, 455] on img at bounding box center [269, 451] width 19 height 19
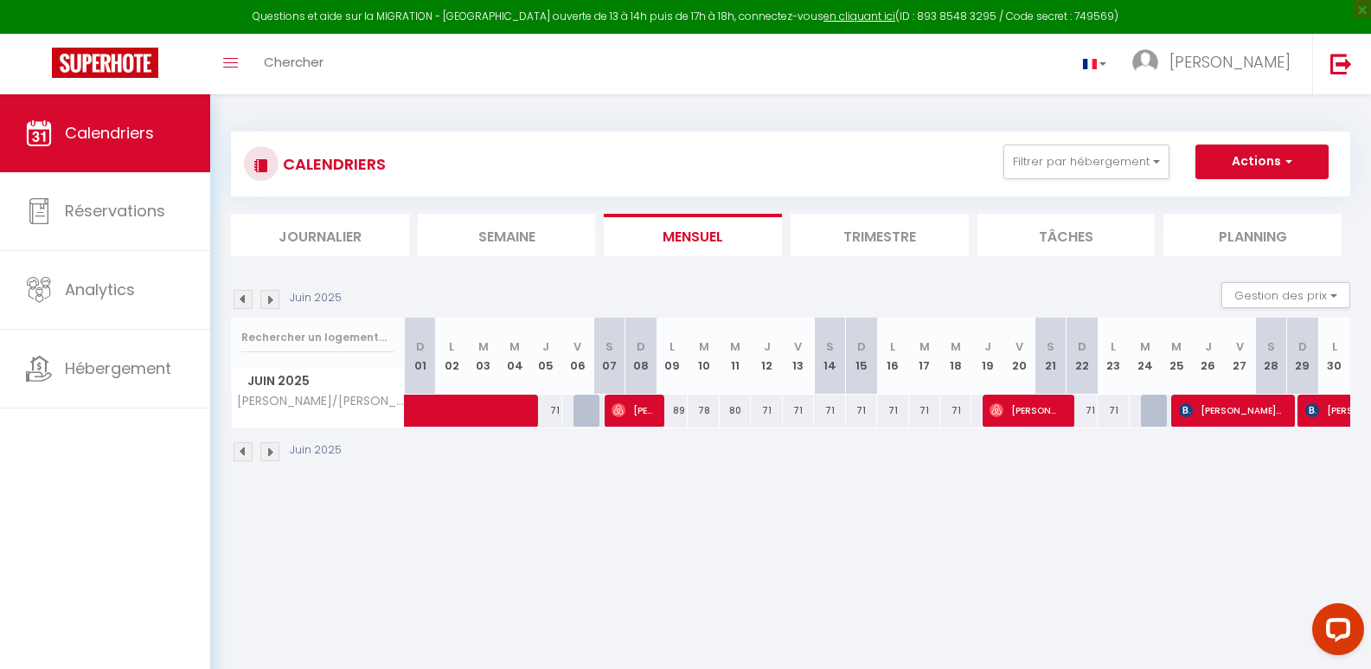
click at [270, 455] on img at bounding box center [269, 451] width 19 height 19
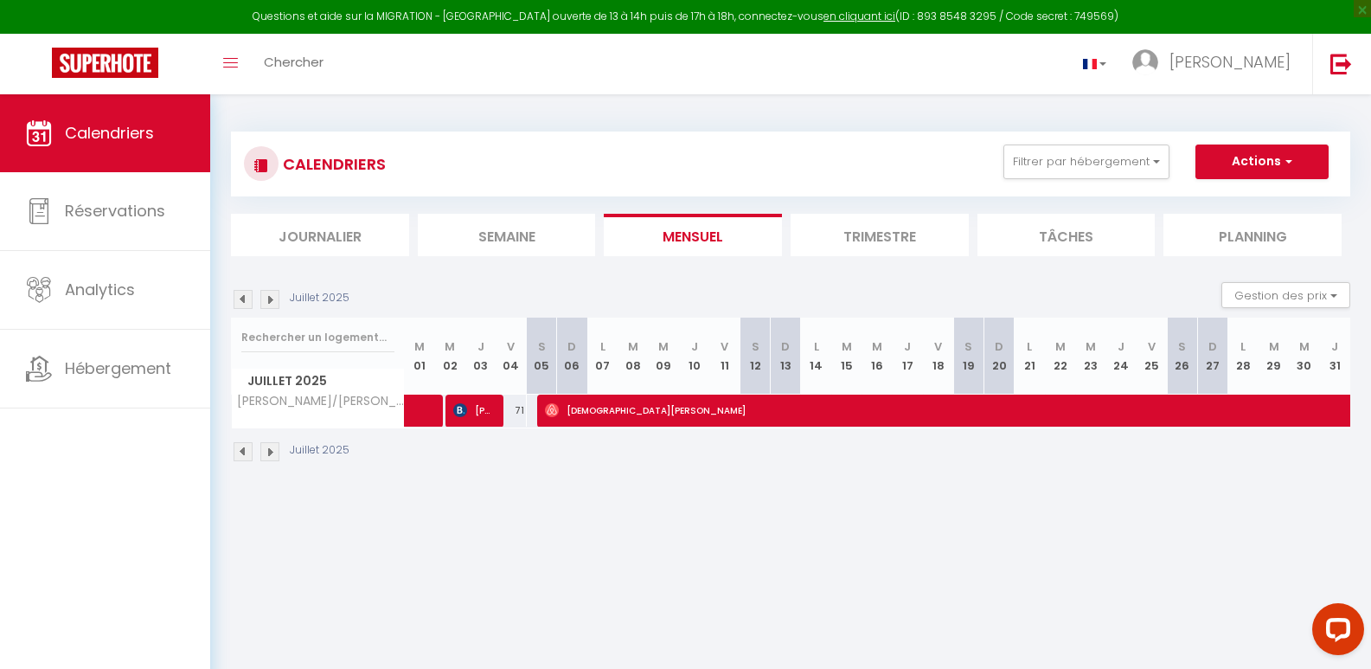
click at [270, 455] on img at bounding box center [269, 451] width 19 height 19
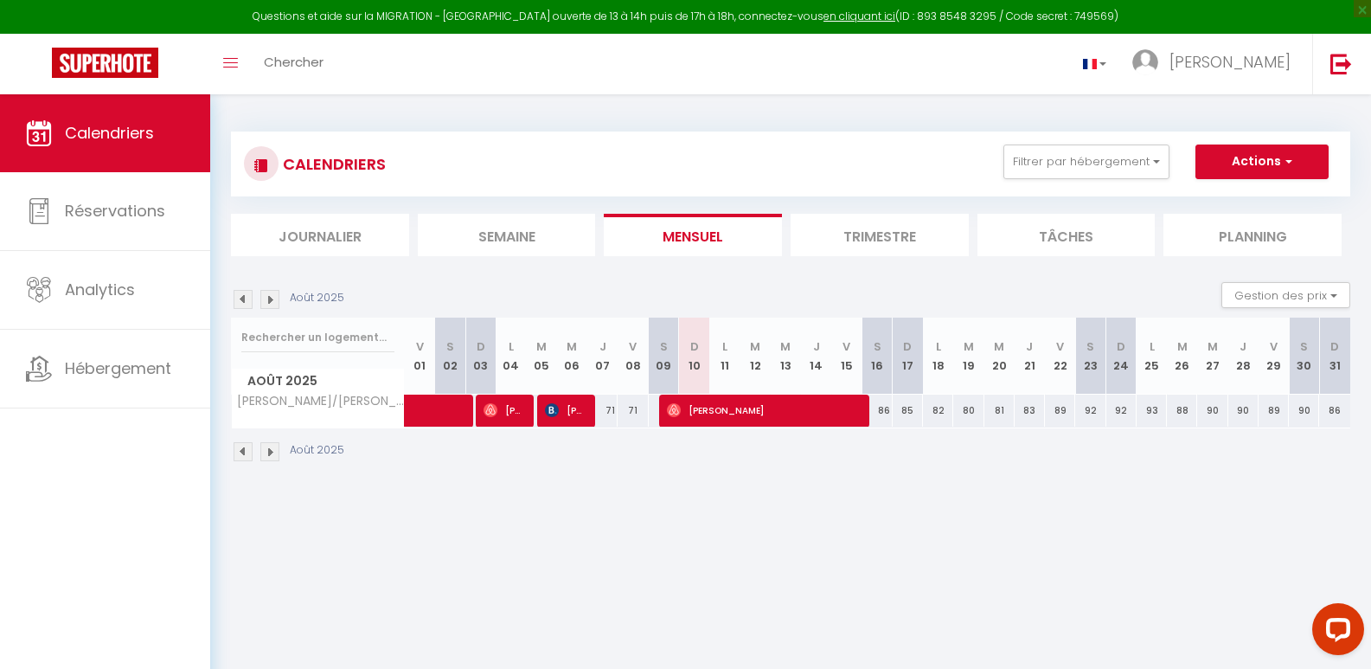
click at [270, 455] on img at bounding box center [269, 451] width 19 height 19
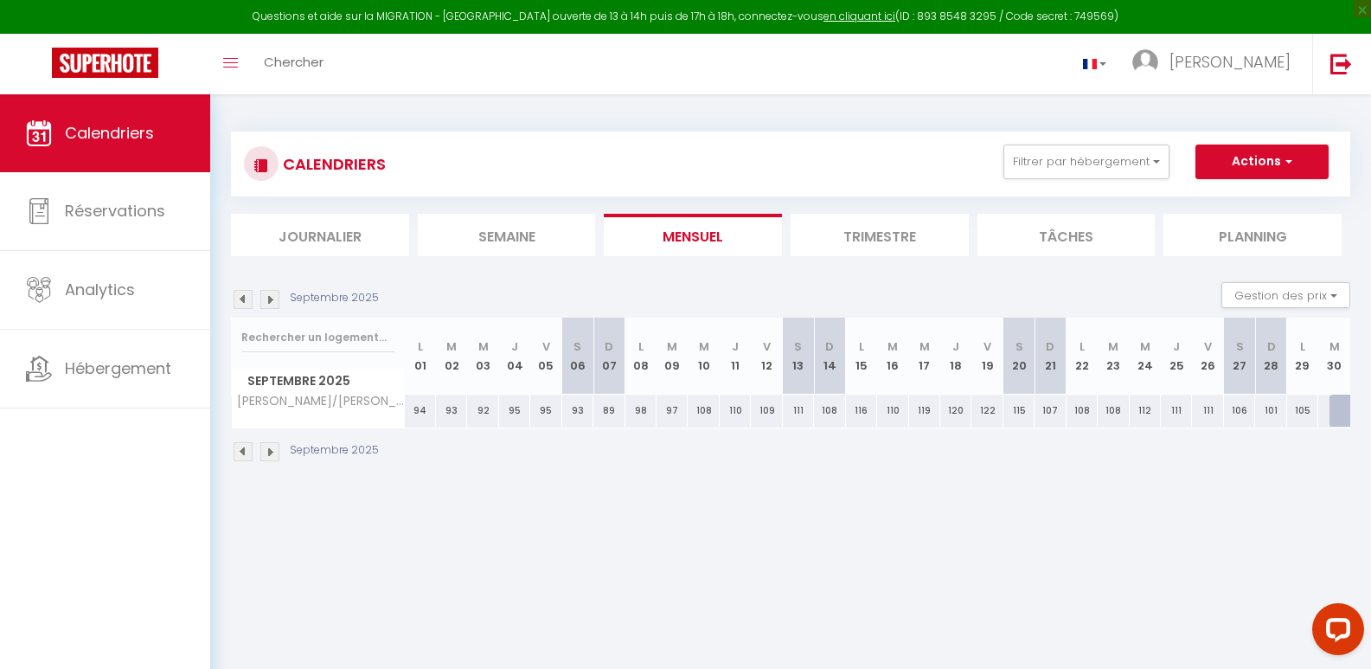
click at [270, 455] on img at bounding box center [269, 451] width 19 height 19
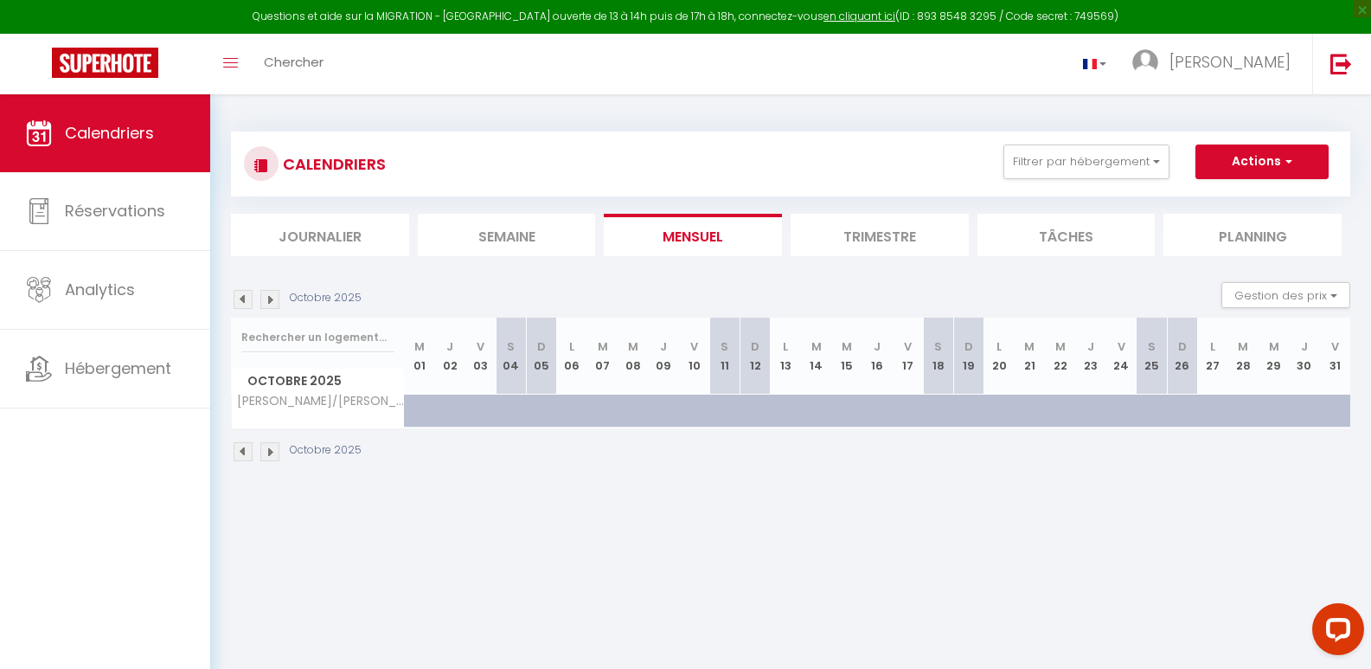
click at [246, 455] on img at bounding box center [243, 451] width 19 height 19
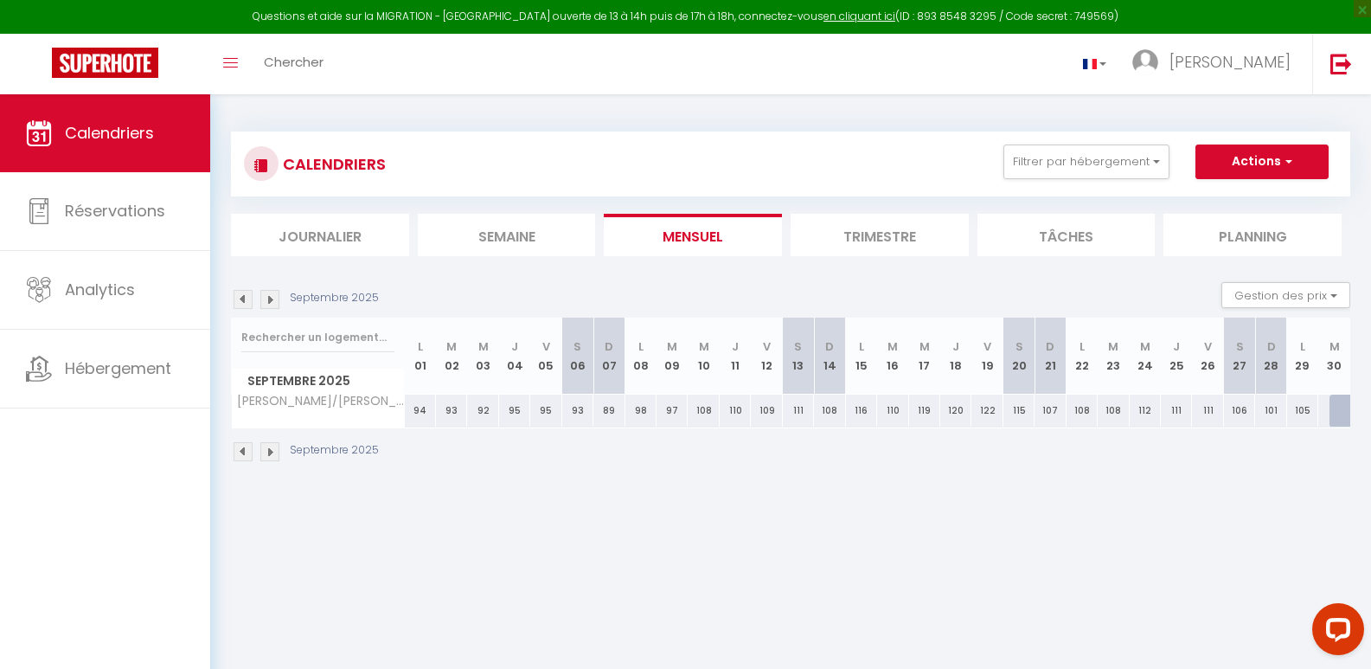
click at [246, 455] on img at bounding box center [243, 451] width 19 height 19
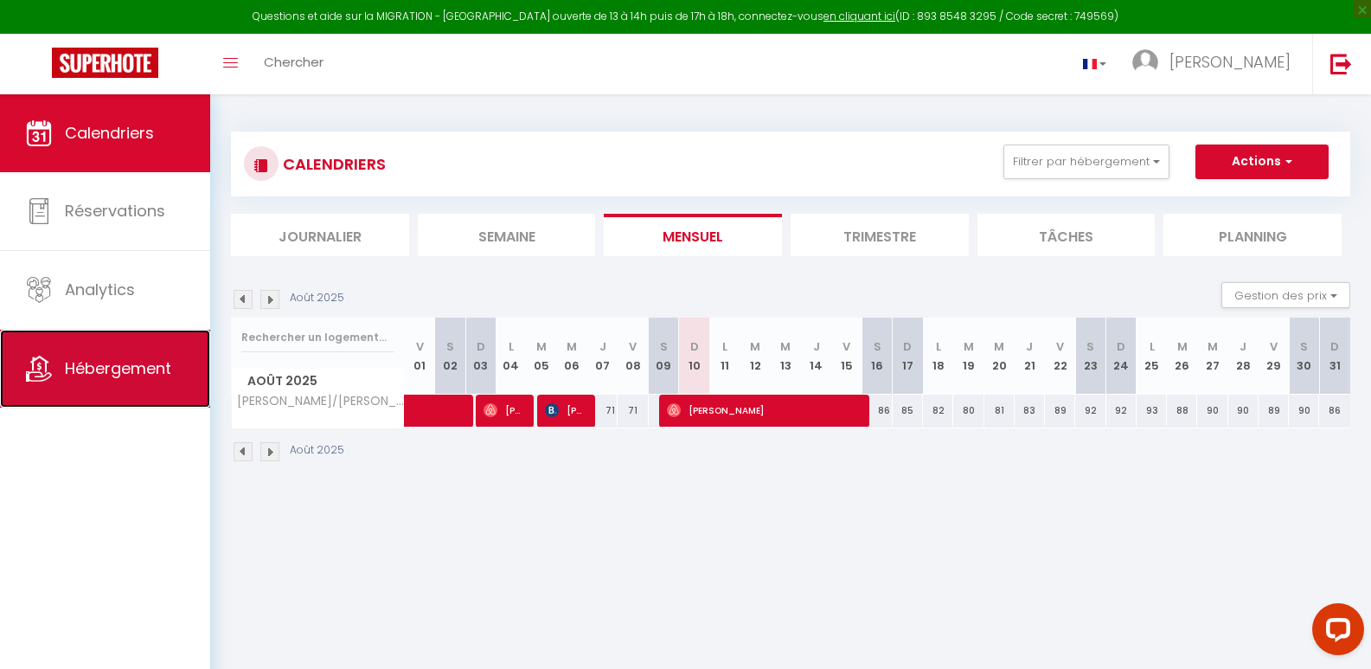
click at [137, 366] on span "Hébergement" at bounding box center [118, 368] width 106 height 22
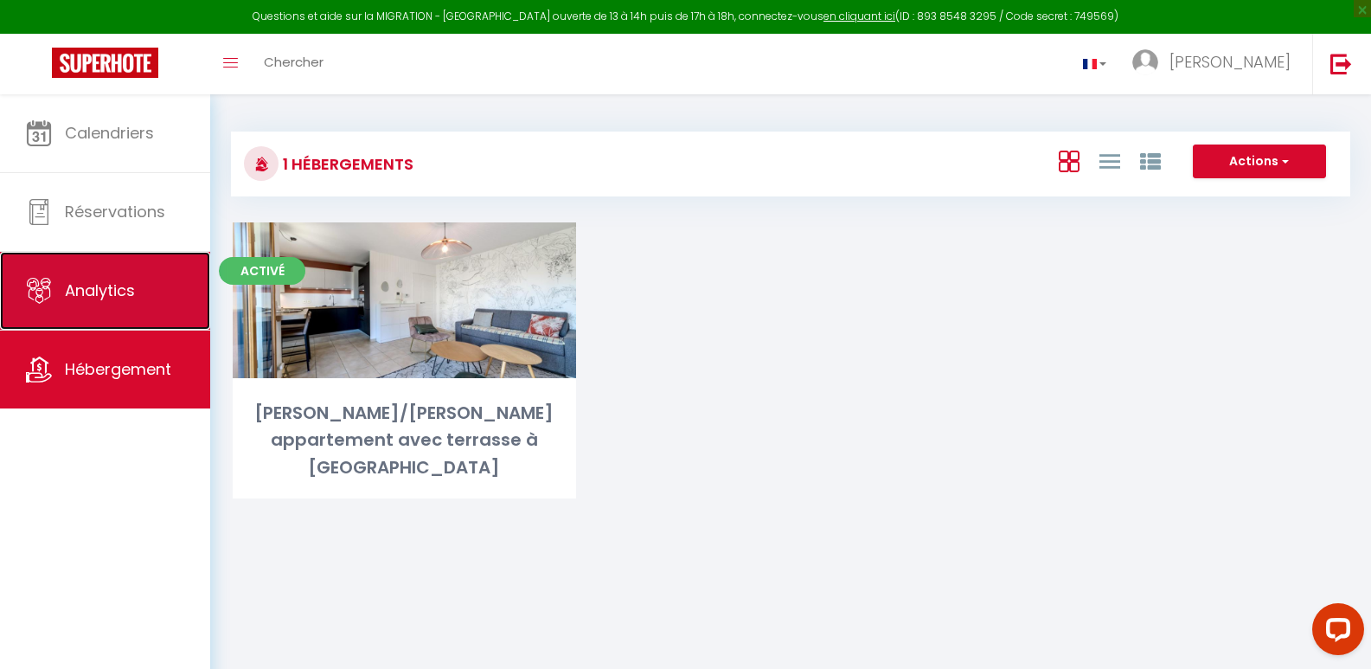
click at [89, 298] on span "Analytics" at bounding box center [100, 290] width 70 height 22
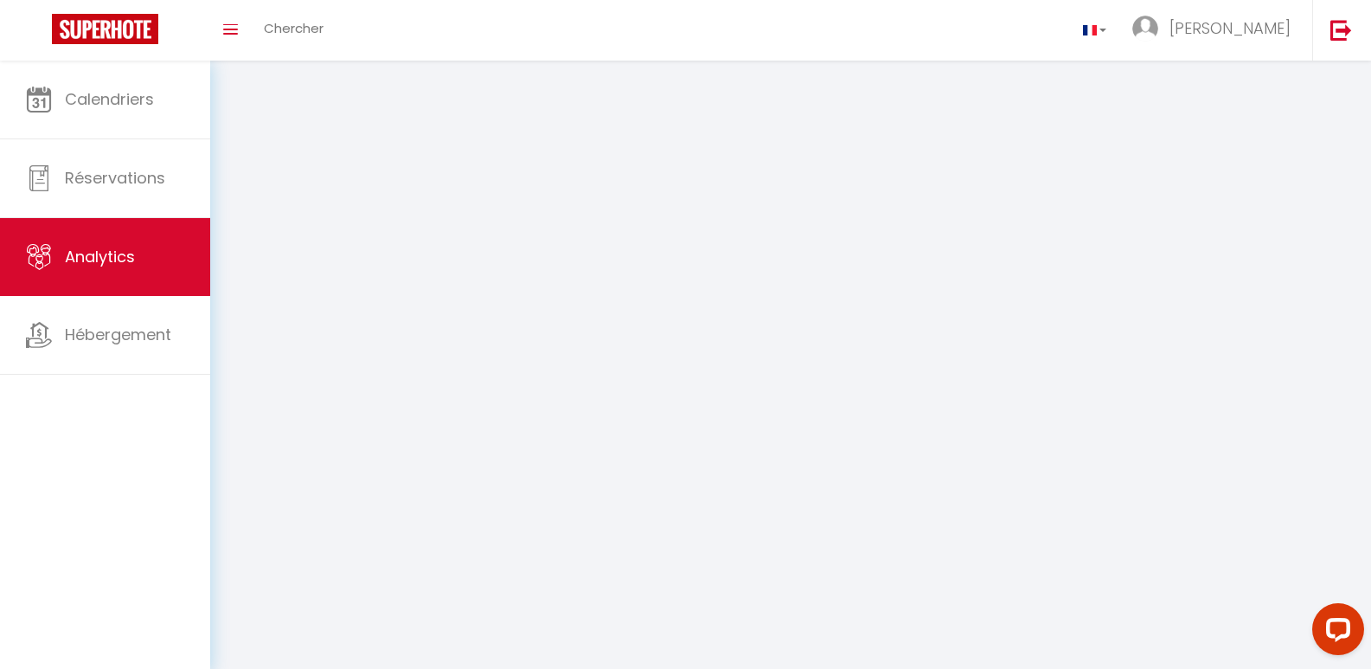
select select "2025"
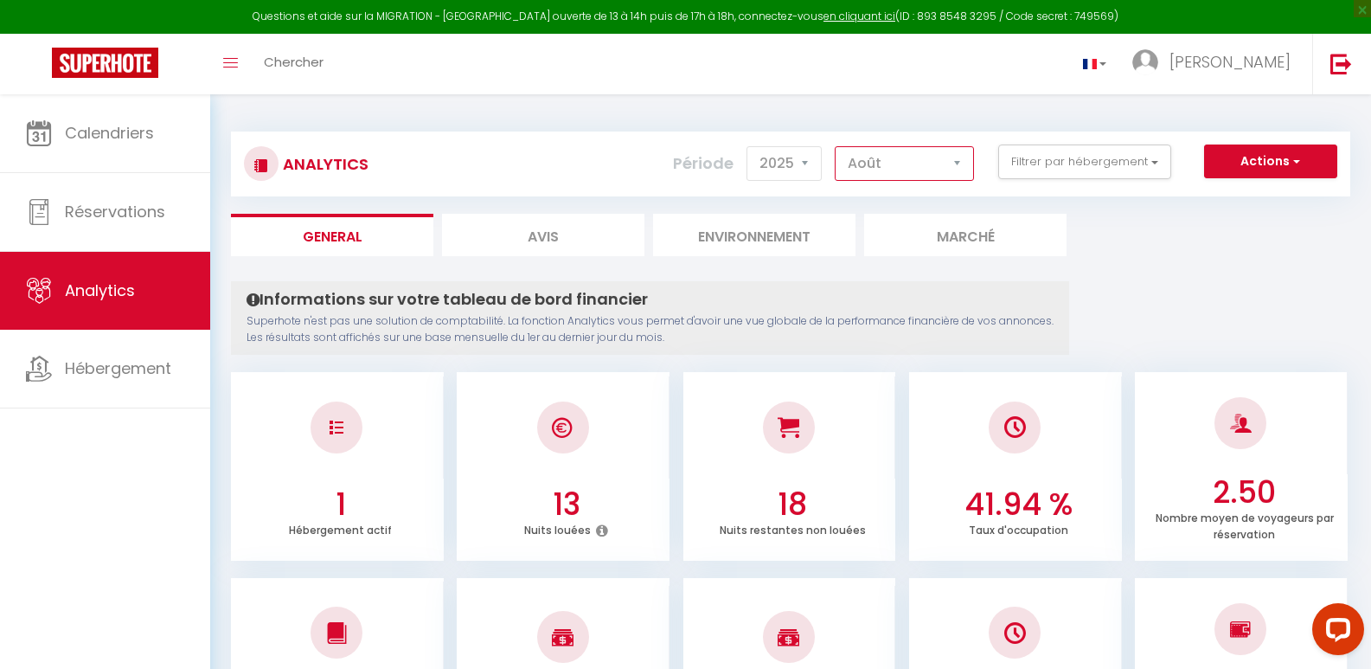
click at [958, 162] on select "[PERSON_NAME] Mars [PERSON_NAME] Juin Juillet Août Septembre Octobre Novembre D…" at bounding box center [904, 163] width 139 height 35
click at [836, 146] on select "[PERSON_NAME] Mars [PERSON_NAME] Juin Juillet Août Septembre Octobre Novembre D…" at bounding box center [904, 163] width 139 height 35
click at [960, 164] on select "[PERSON_NAME] Mars [PERSON_NAME] Juin Juillet Août Septembre Octobre Novembre D…" at bounding box center [904, 163] width 139 height 35
click at [836, 146] on select "[PERSON_NAME] Mars [PERSON_NAME] Juin Juillet Août Septembre Octobre Novembre D…" at bounding box center [904, 163] width 139 height 35
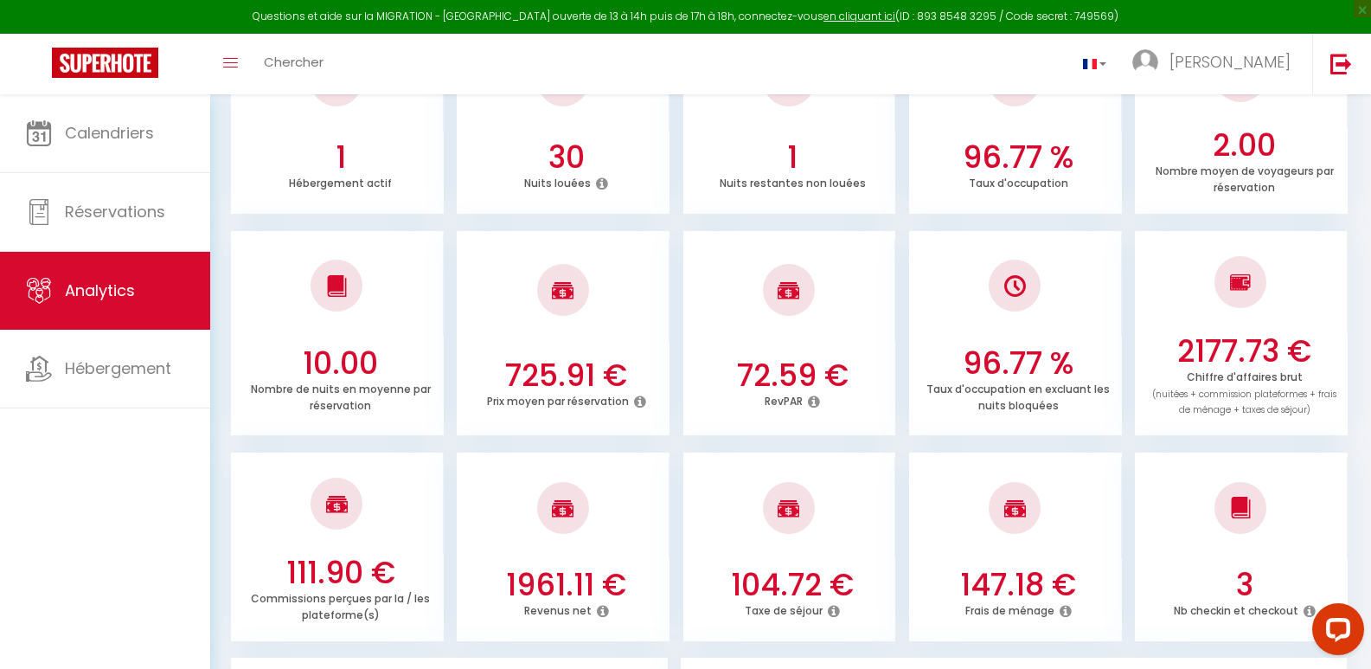
scroll to position [346, 0]
click at [609, 605] on icon at bounding box center [603, 612] width 12 height 14
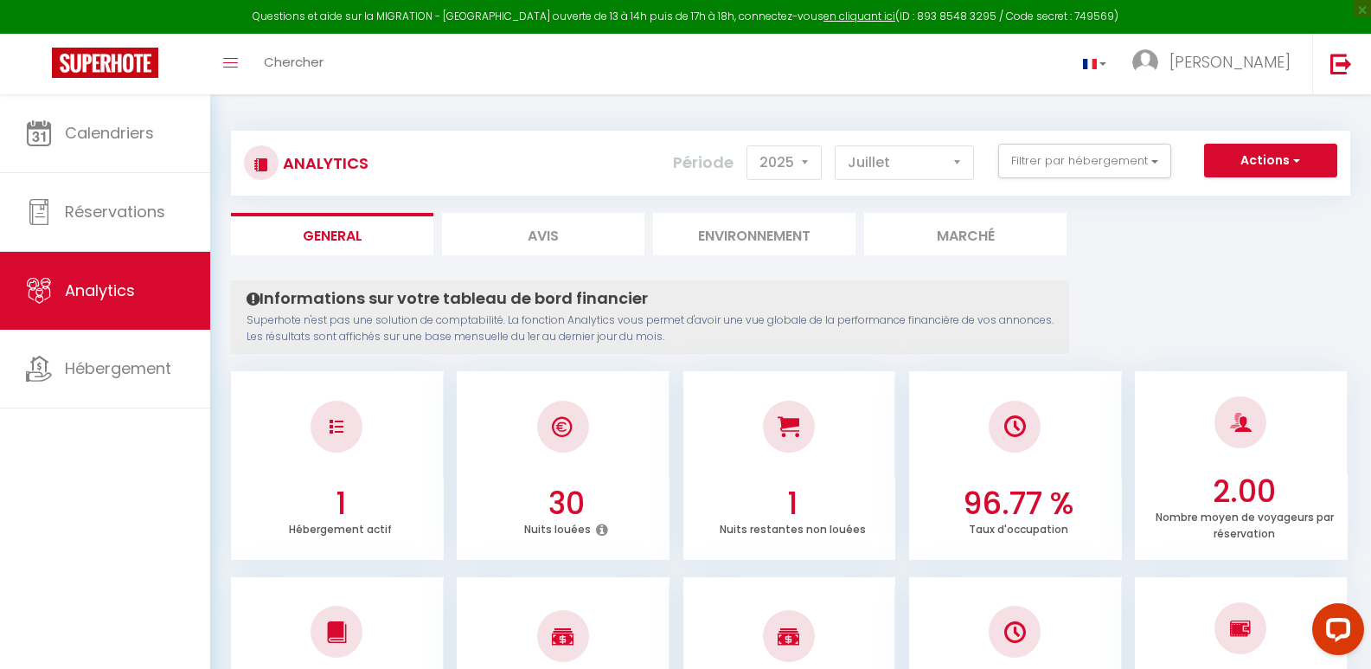
scroll to position [0, 0]
click at [959, 160] on select "[PERSON_NAME] Mars [PERSON_NAME] Juin Juillet Août Septembre Octobre Novembre D…" at bounding box center [904, 163] width 139 height 35
click at [836, 146] on select "[PERSON_NAME] Mars [PERSON_NAME] Juin Juillet Août Septembre Octobre Novembre D…" at bounding box center [904, 163] width 139 height 35
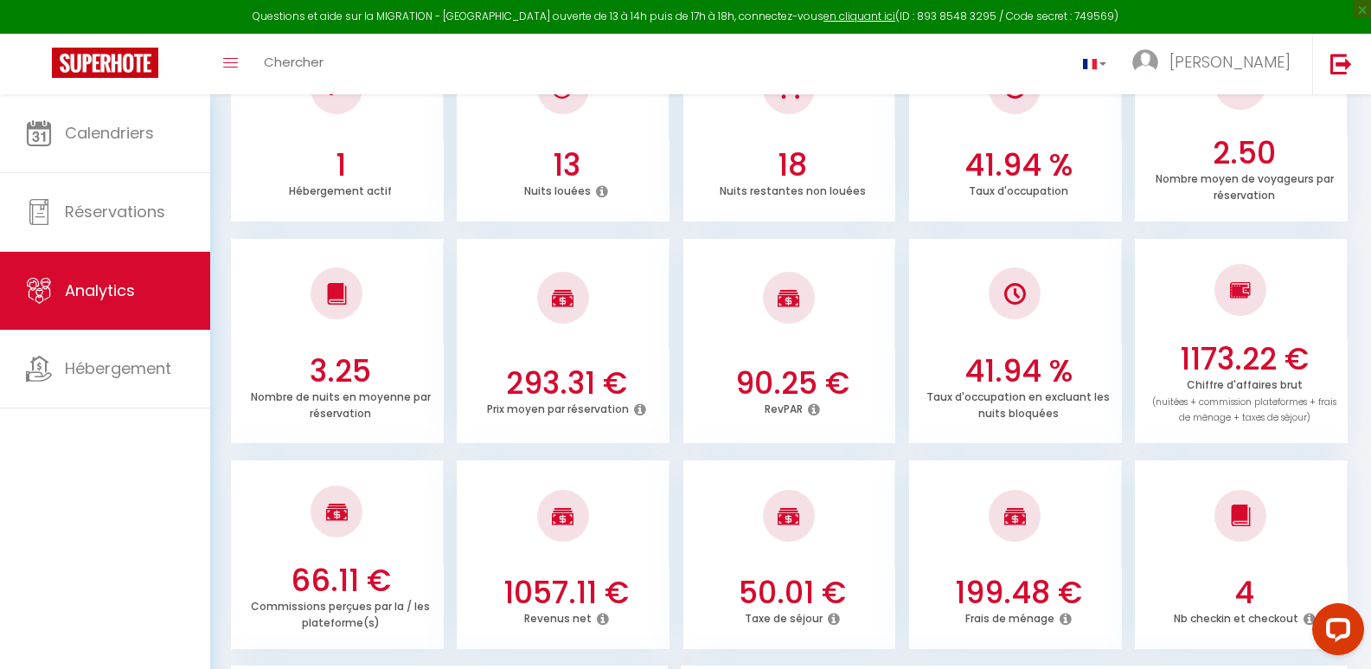
scroll to position [346, 0]
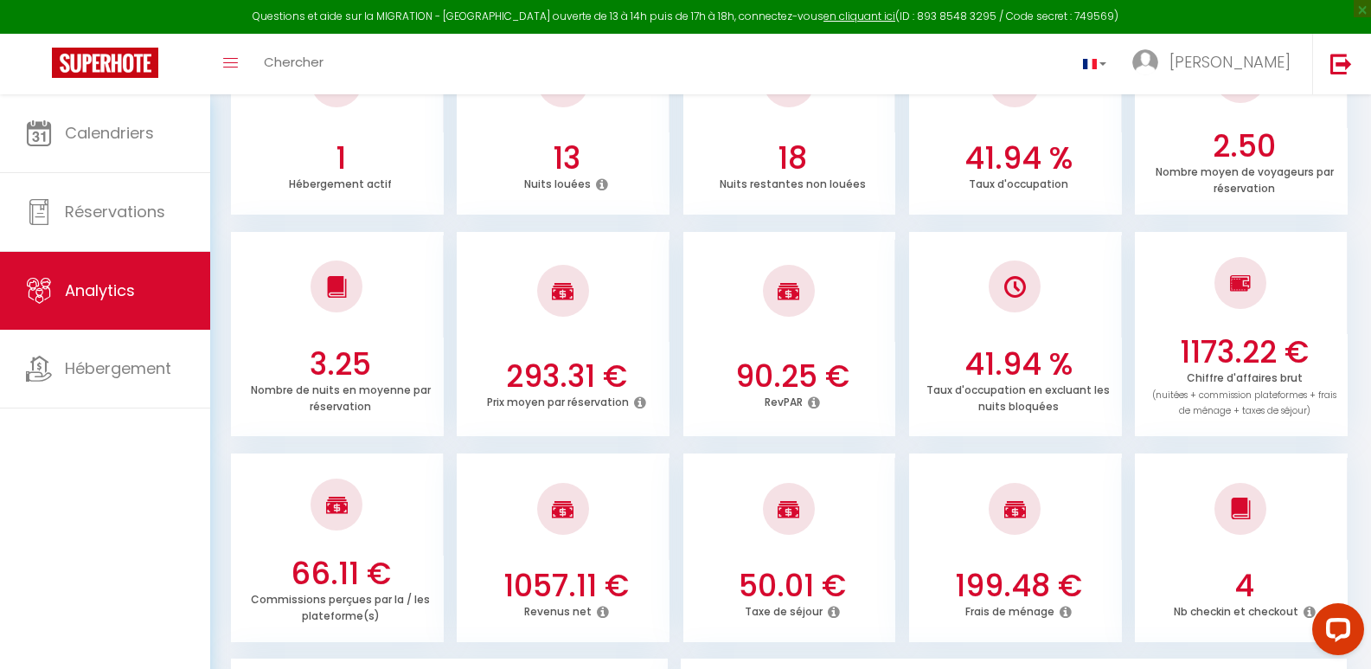
click at [1304, 605] on icon at bounding box center [1310, 612] width 12 height 14
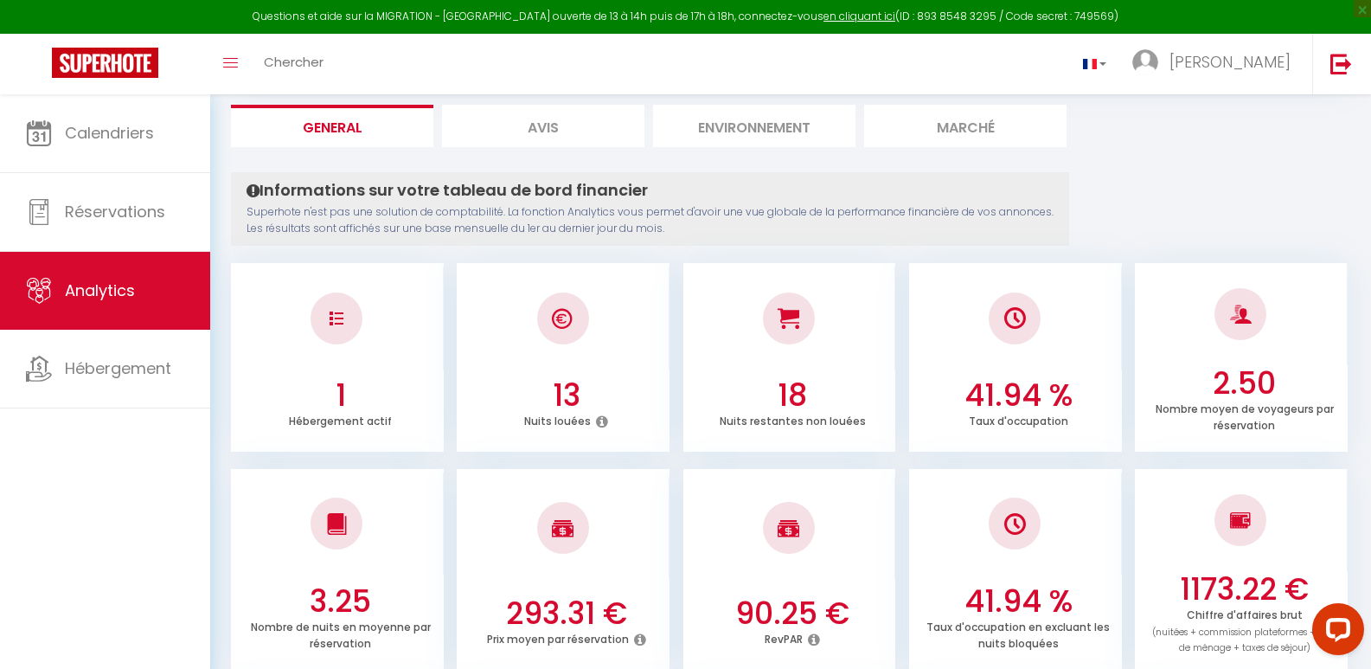
scroll to position [0, 0]
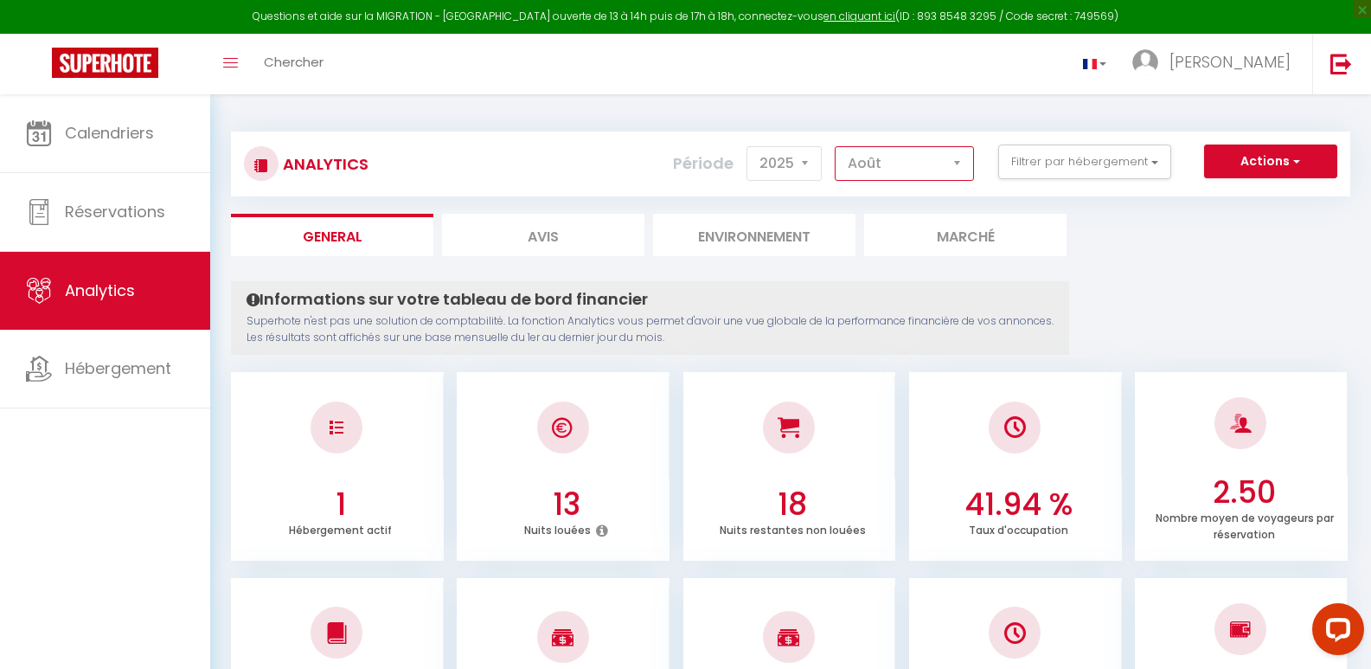
click at [959, 162] on select "[PERSON_NAME] Mars [PERSON_NAME] Juin Juillet Août Septembre Octobre Novembre D…" at bounding box center [904, 163] width 139 height 35
click at [836, 146] on select "[PERSON_NAME] Mars [PERSON_NAME] Juin Juillet Août Septembre Octobre Novembre D…" at bounding box center [904, 163] width 139 height 35
click at [958, 163] on select "[PERSON_NAME] Mars [PERSON_NAME] Juin Juillet Août Septembre Octobre Novembre D…" at bounding box center [904, 163] width 139 height 35
select select "7"
click at [836, 146] on select "[PERSON_NAME] Mars [PERSON_NAME] Juin Juillet Août Septembre Octobre Novembre D…" at bounding box center [904, 163] width 139 height 35
